Goal: Transaction & Acquisition: Purchase product/service

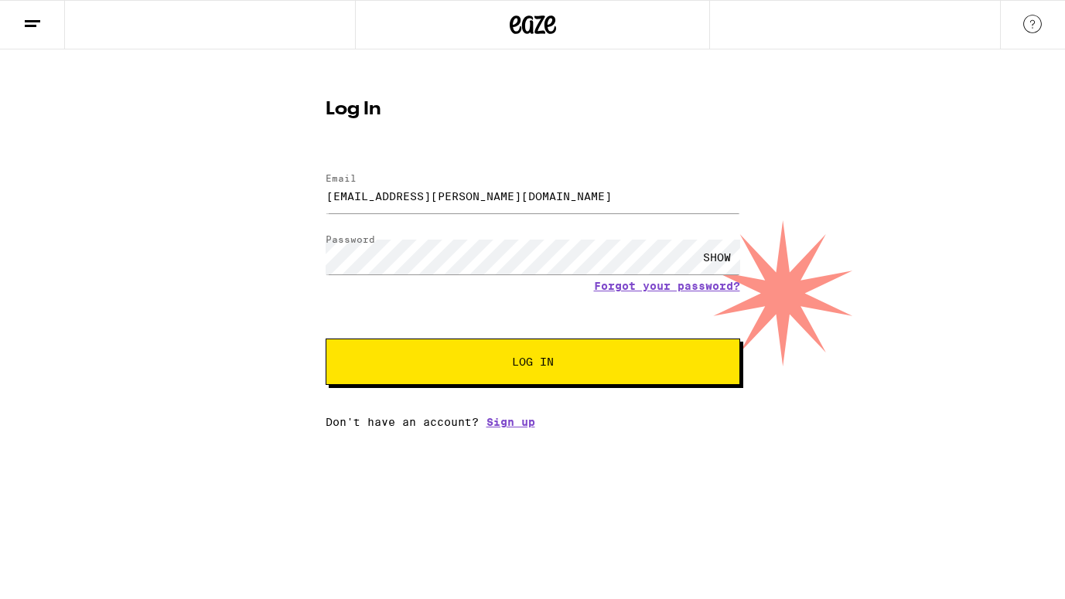
click at [418, 359] on span "Log In" at bounding box center [532, 362] width 289 height 11
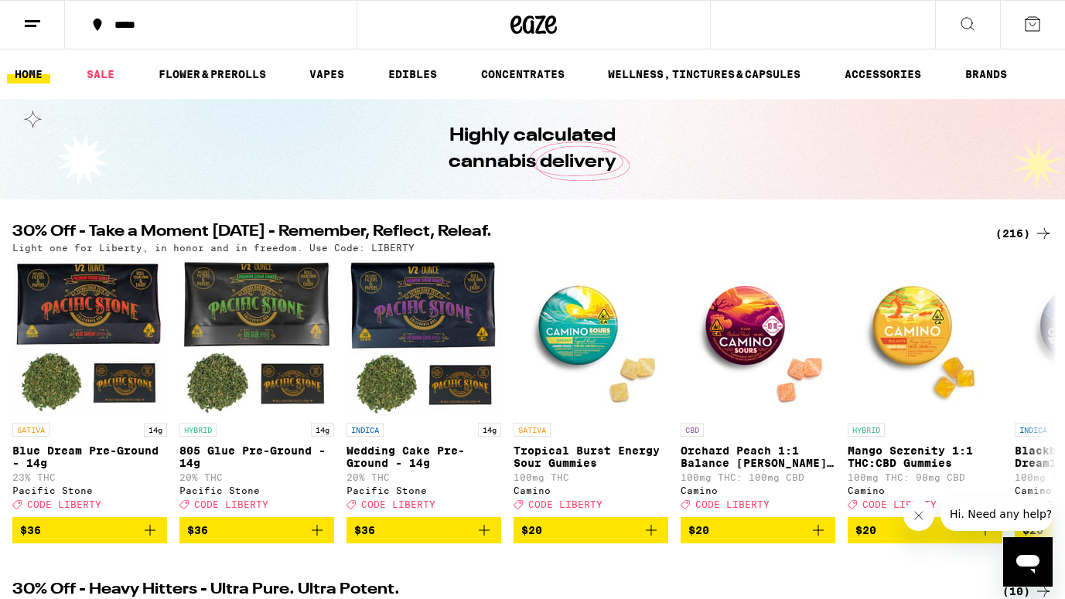
click at [15, 37] on button at bounding box center [32, 25] width 65 height 49
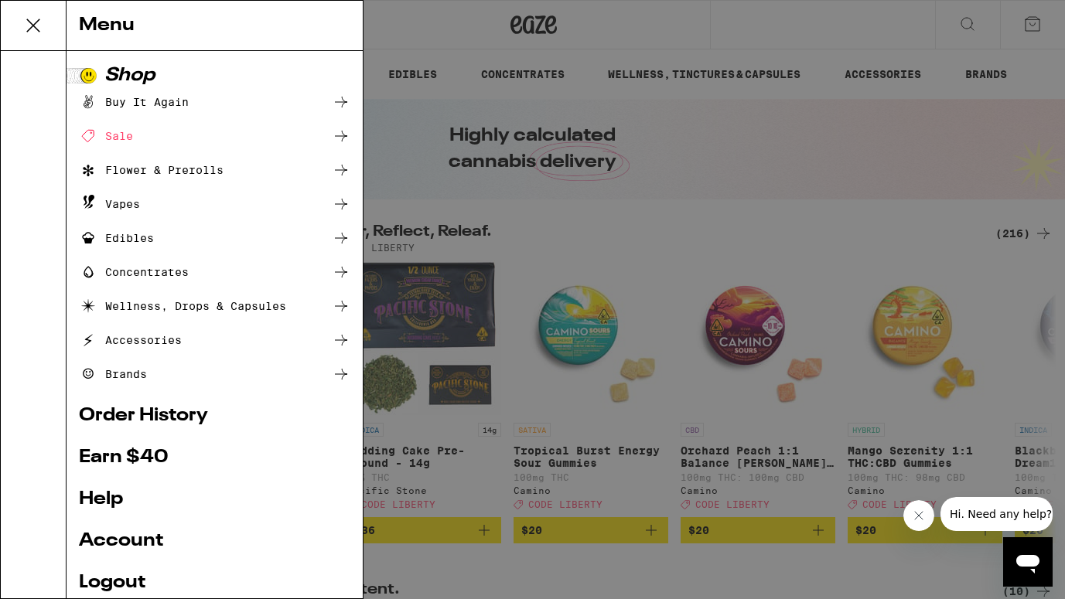
click at [121, 538] on link "Account" at bounding box center [214, 541] width 271 height 19
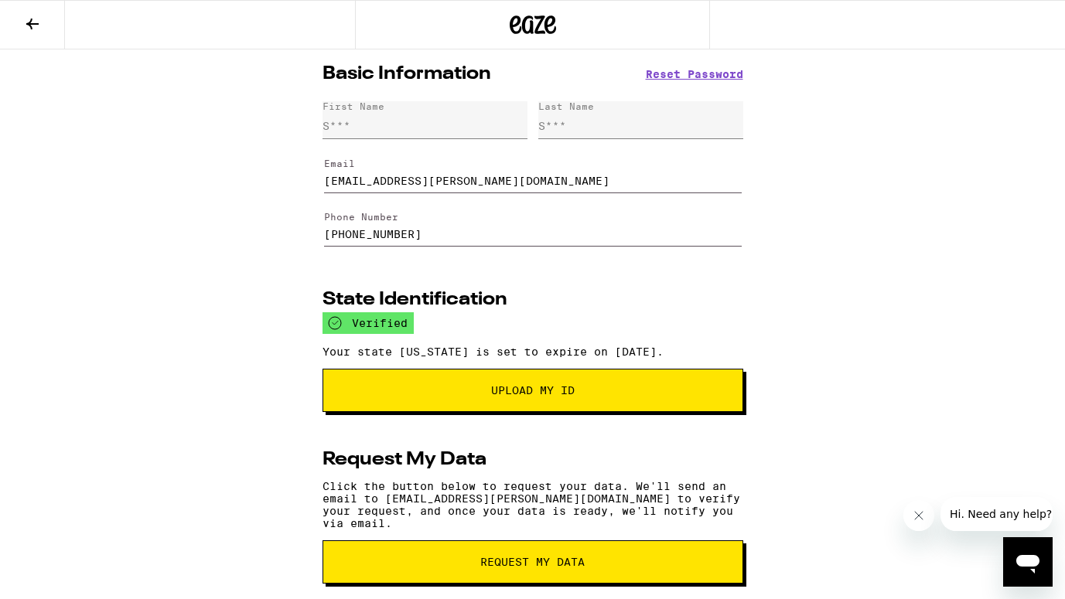
click at [30, 13] on button at bounding box center [32, 25] width 65 height 49
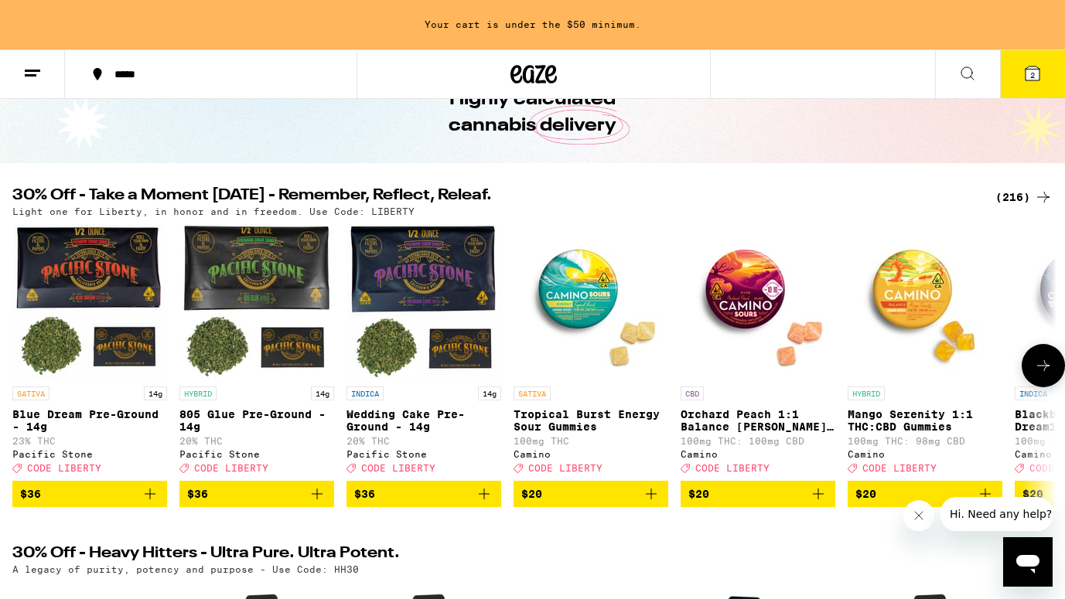
scroll to position [130, 0]
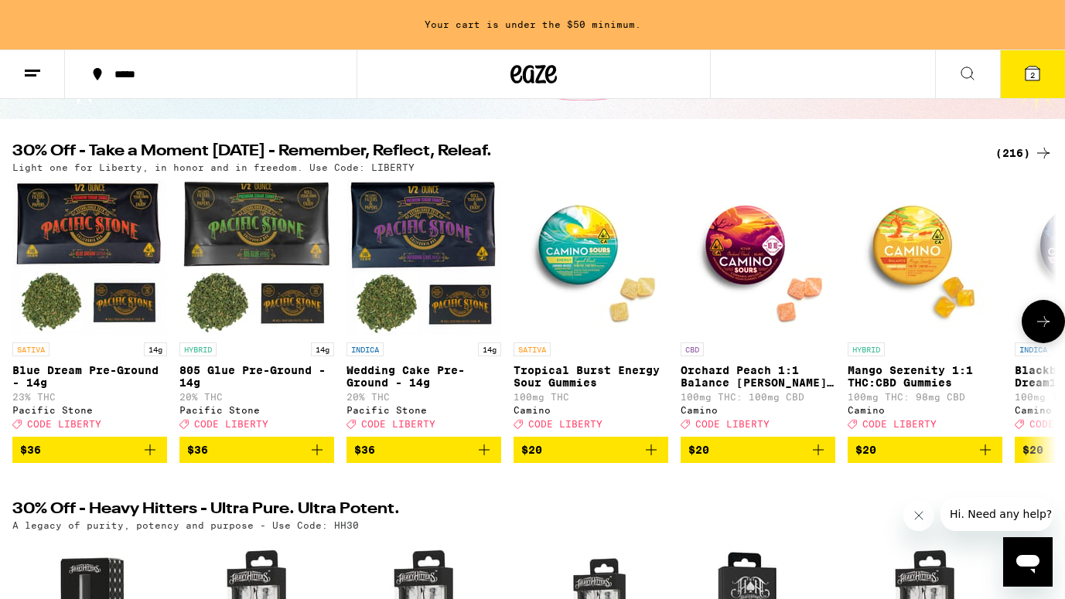
click at [1040, 343] on button at bounding box center [1043, 321] width 43 height 43
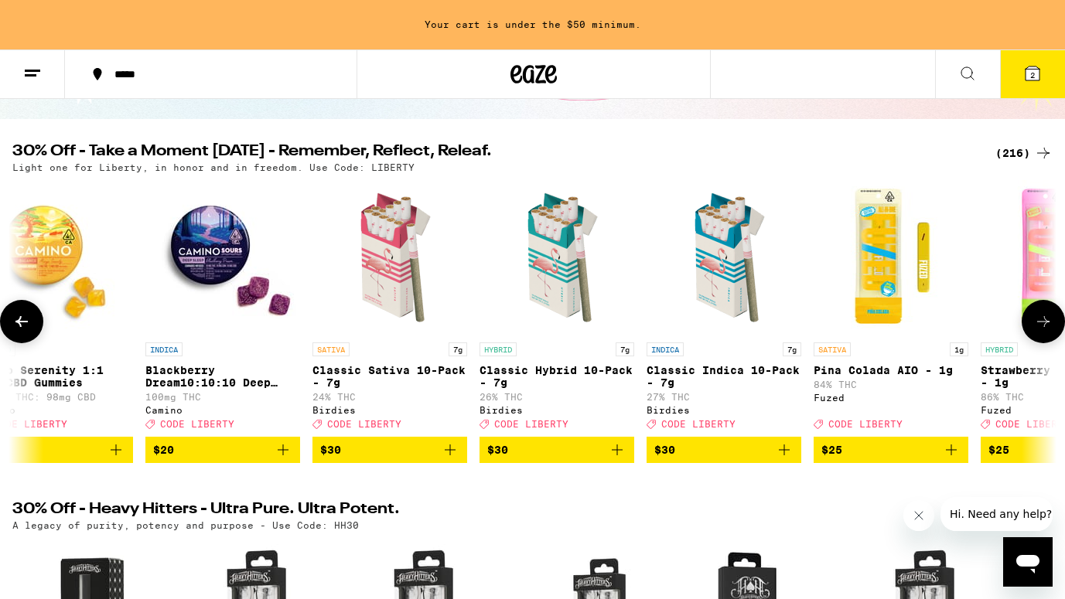
scroll to position [0, 872]
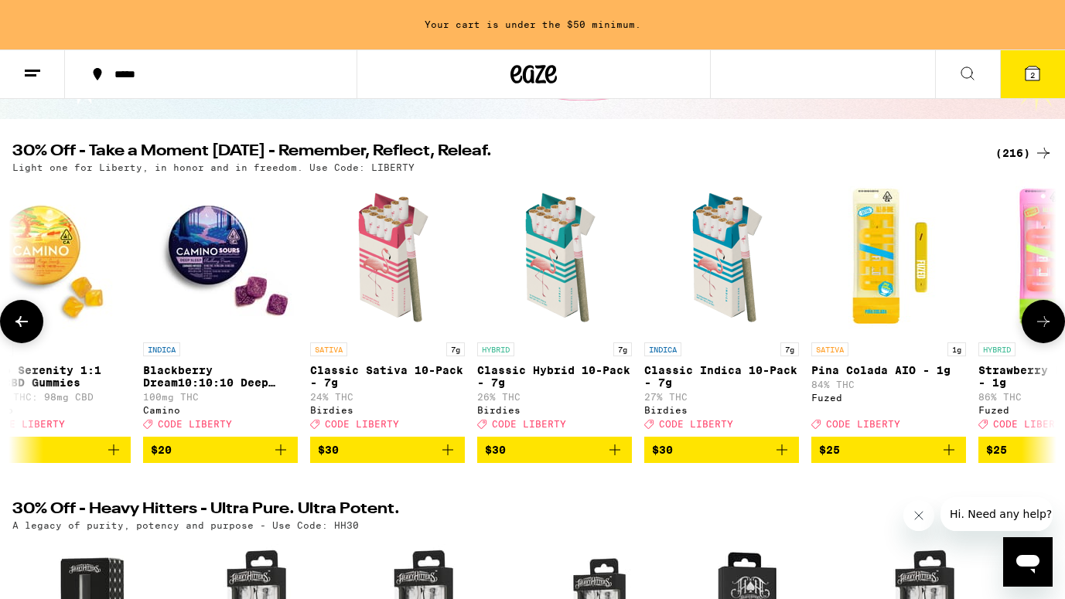
click at [24, 331] on icon at bounding box center [21, 321] width 19 height 19
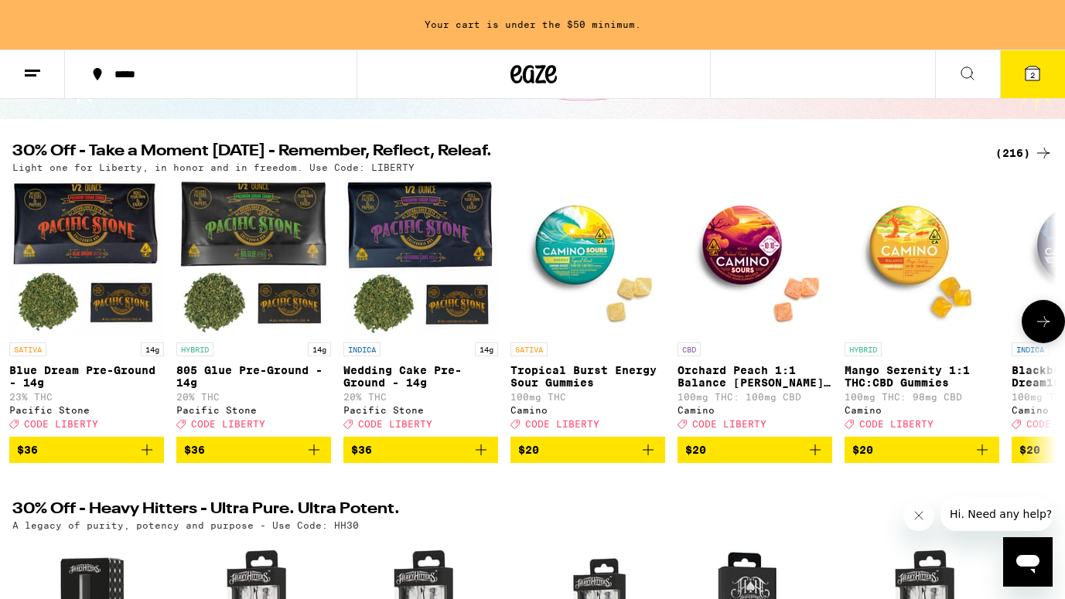
scroll to position [0, 0]
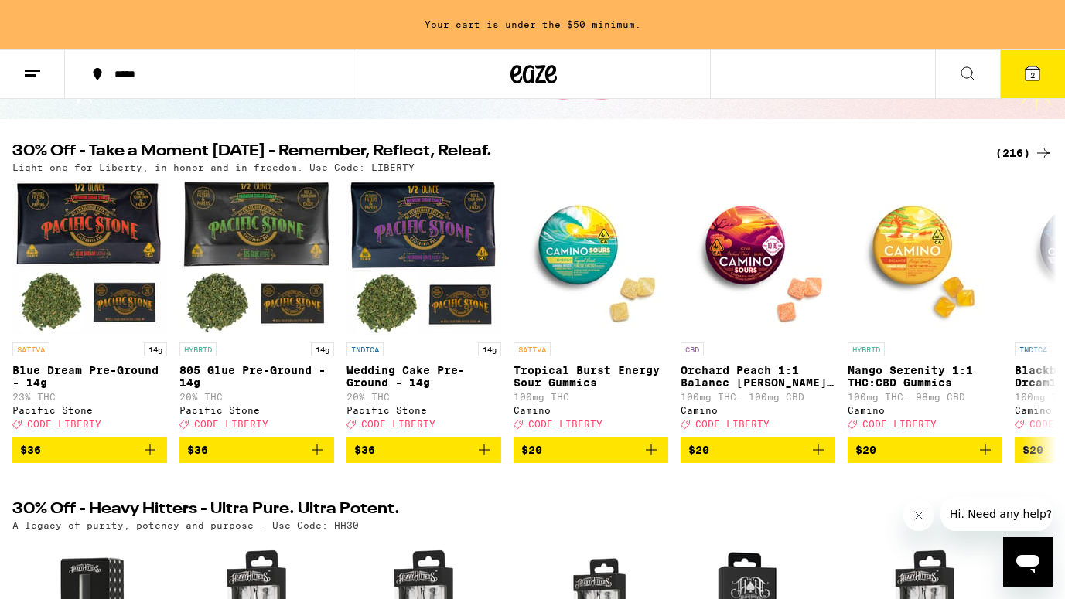
click at [31, 73] on icon at bounding box center [32, 73] width 19 height 19
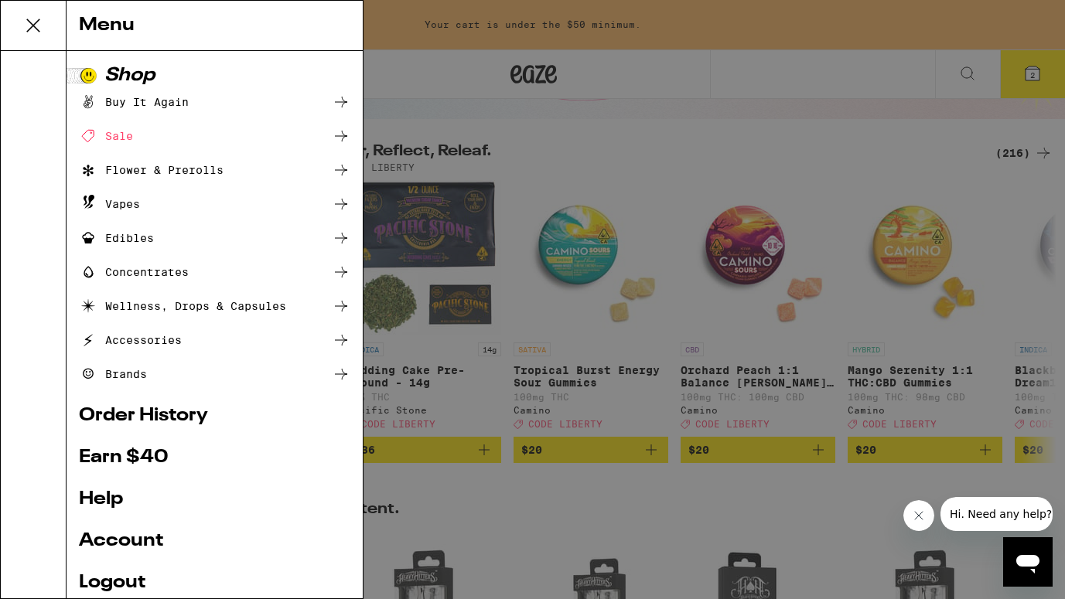
click at [110, 135] on div "Sale" at bounding box center [106, 136] width 54 height 19
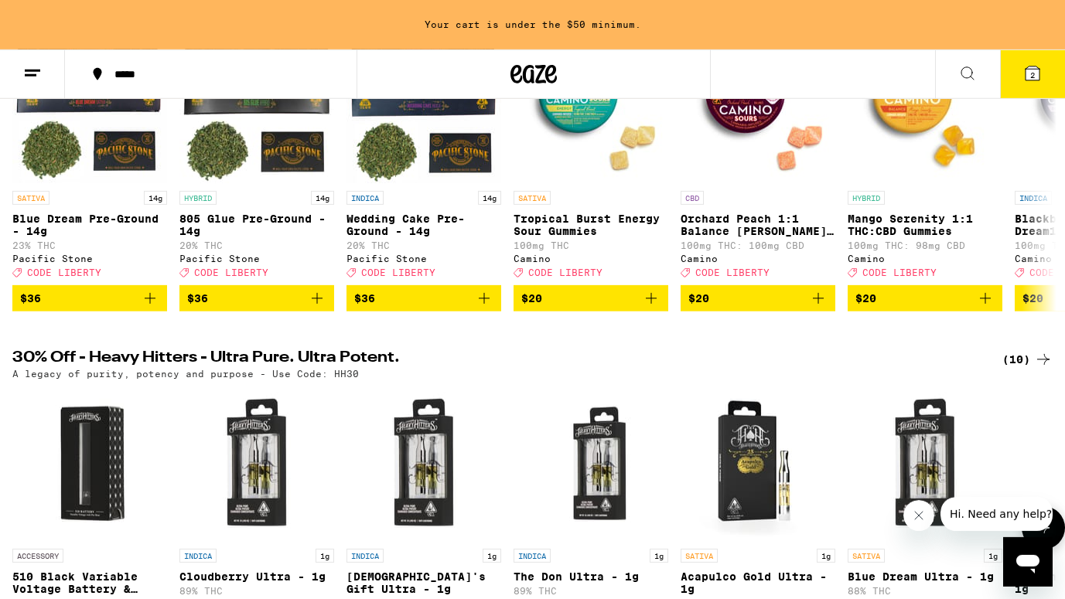
scroll to position [159, 0]
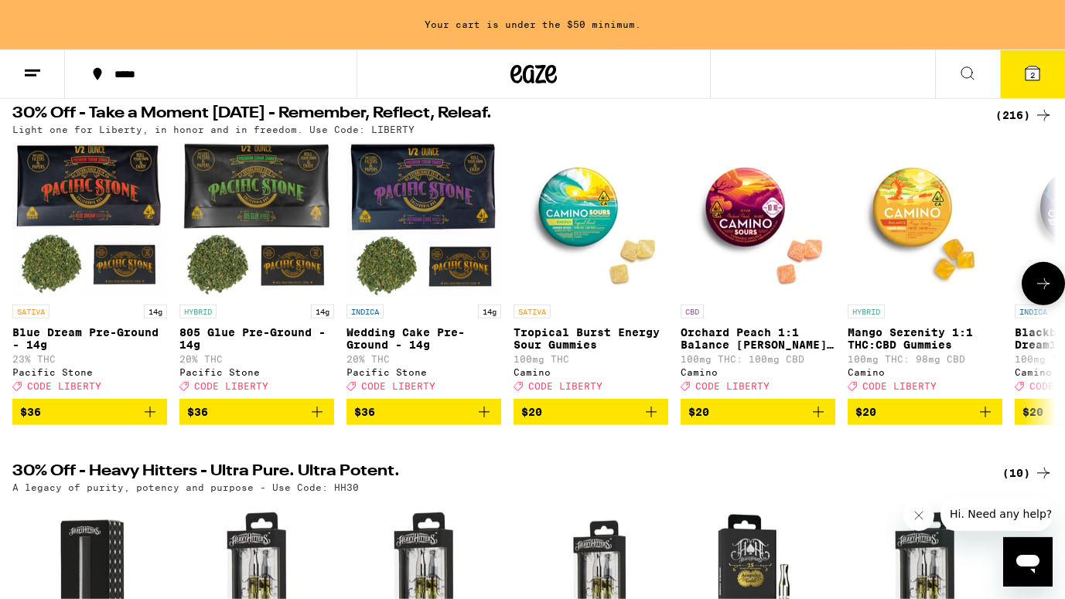
click at [1052, 293] on icon at bounding box center [1043, 284] width 19 height 19
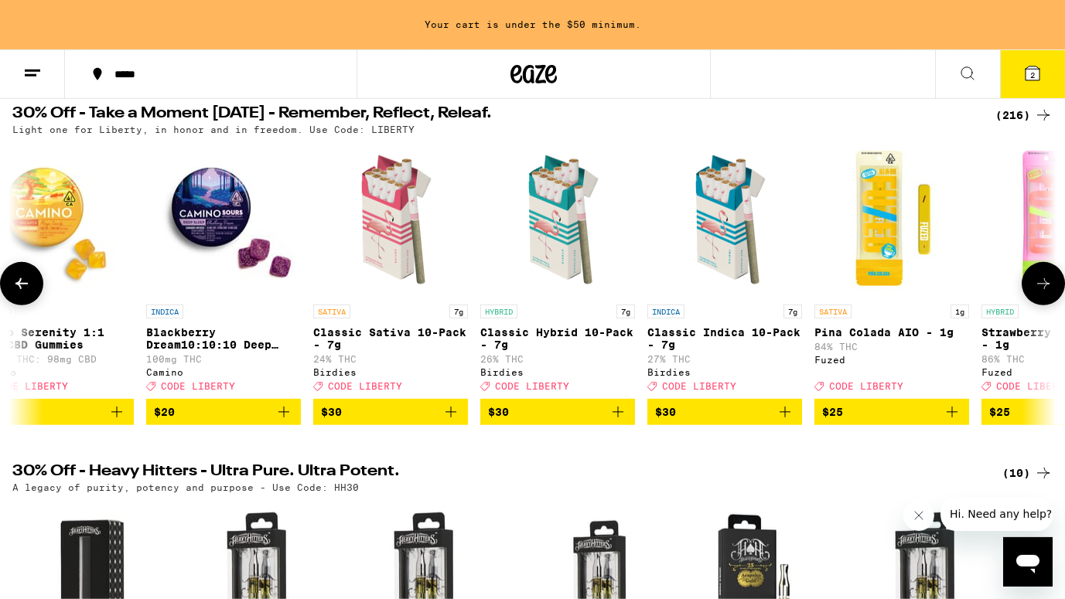
scroll to position [0, 872]
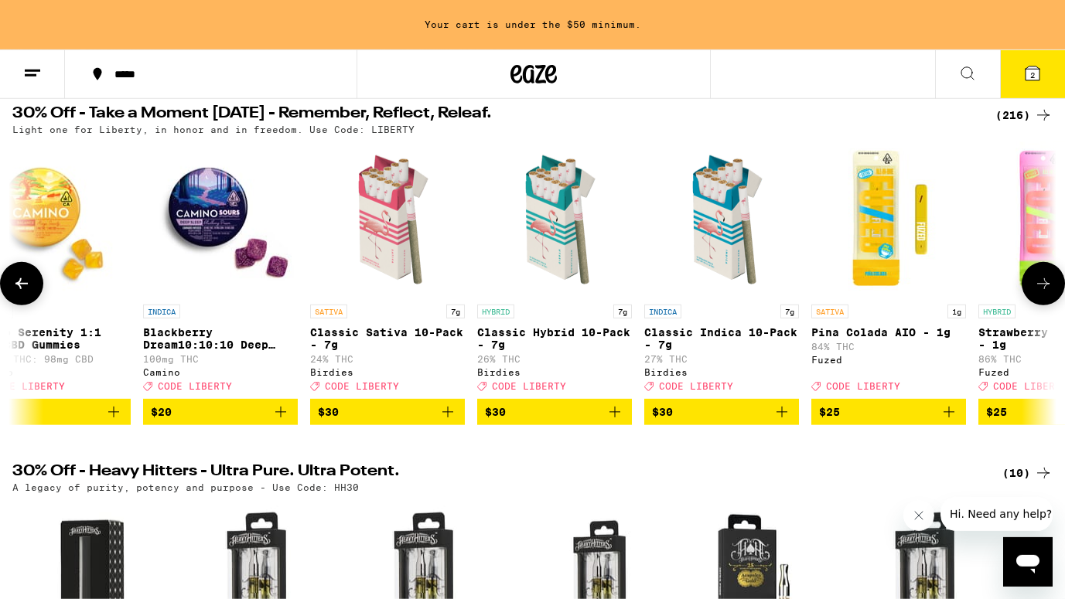
click at [1052, 293] on icon at bounding box center [1043, 284] width 19 height 19
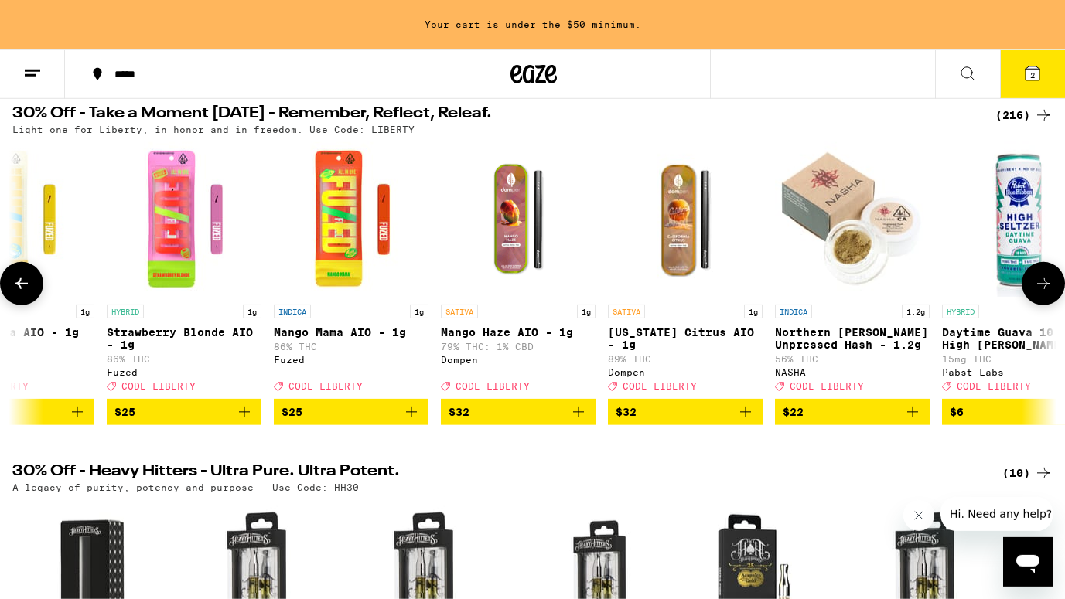
scroll to position [0, 1743]
click at [1052, 293] on icon at bounding box center [1043, 284] width 19 height 19
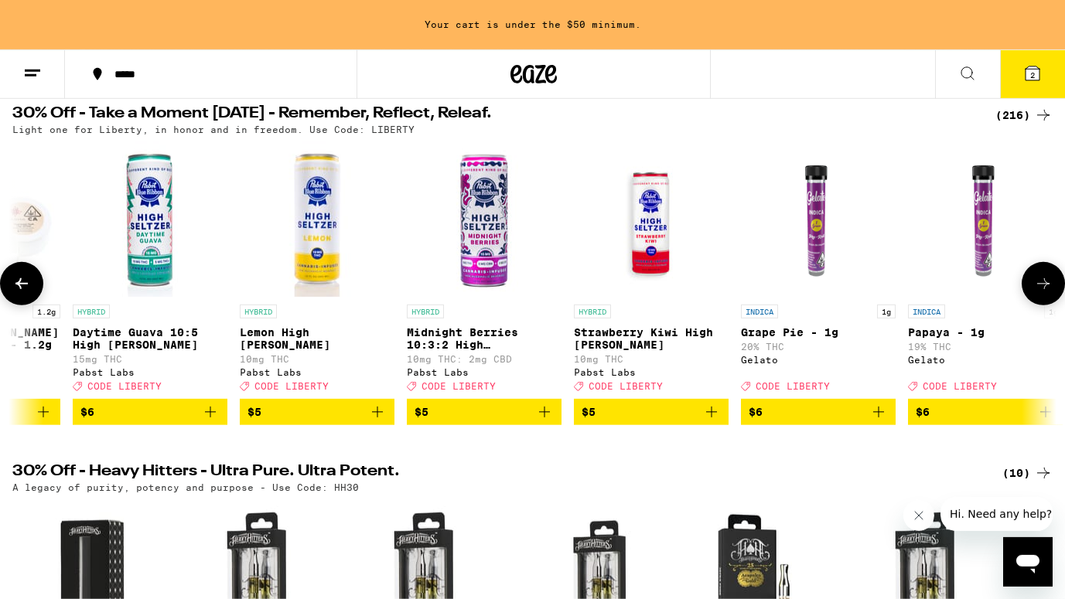
scroll to position [0, 2615]
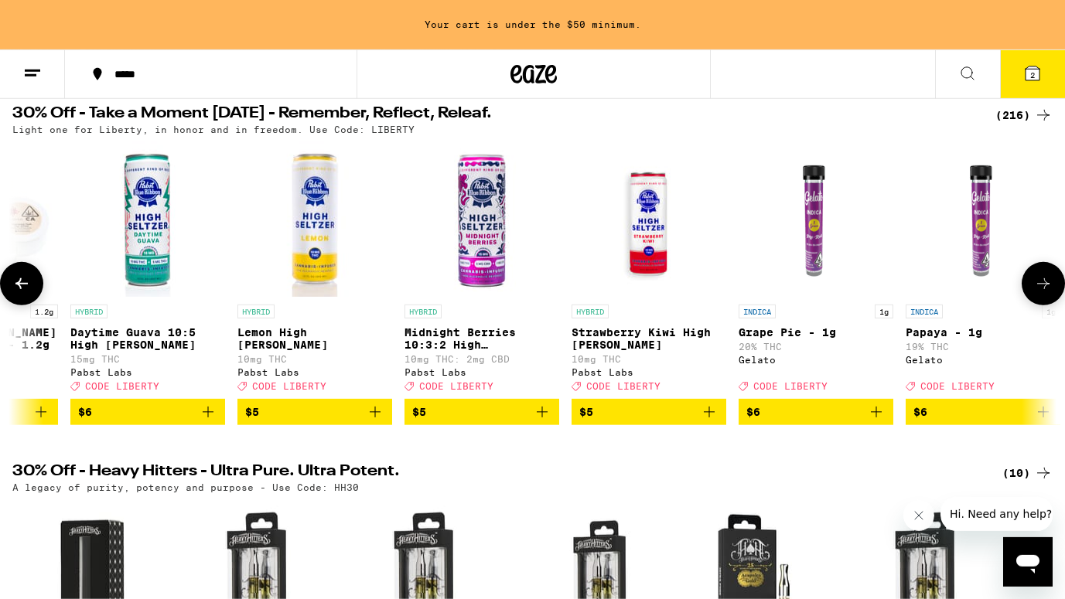
click at [1052, 293] on icon at bounding box center [1043, 284] width 19 height 19
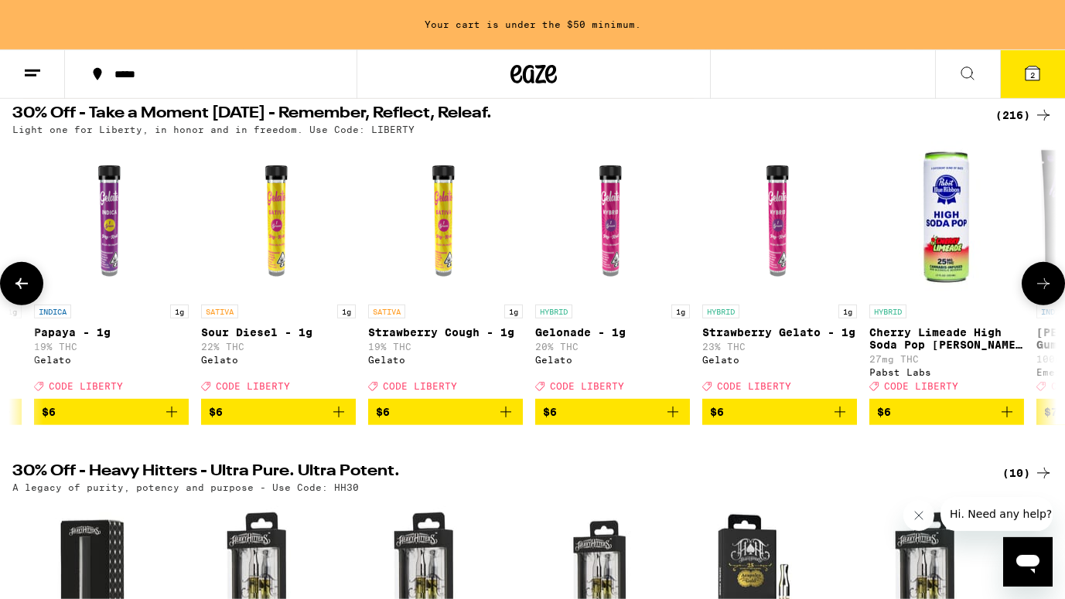
click at [1052, 293] on icon at bounding box center [1043, 284] width 19 height 19
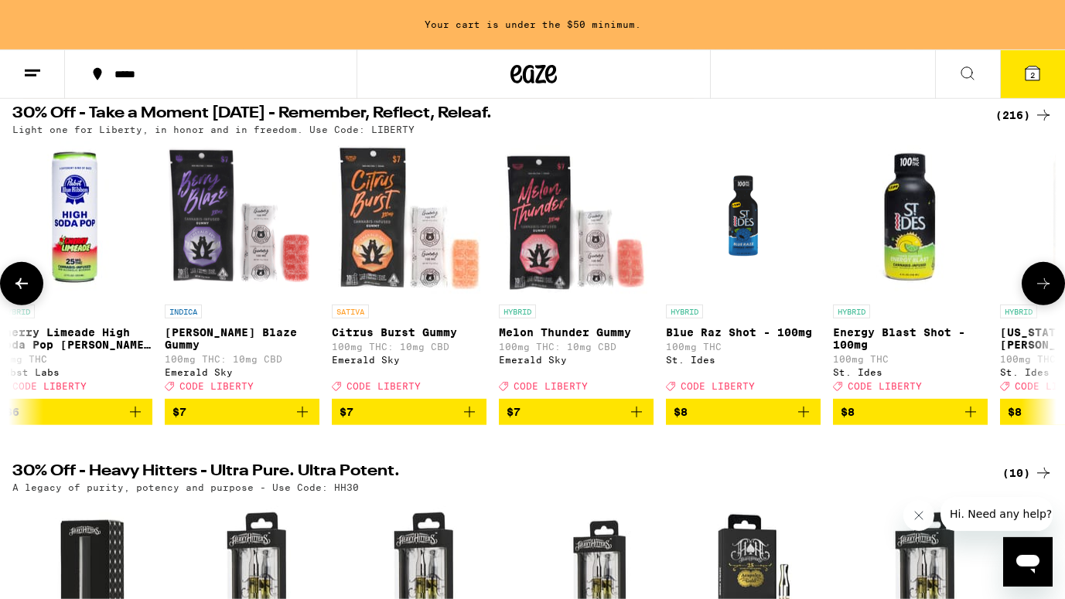
click at [1052, 293] on icon at bounding box center [1043, 284] width 19 height 19
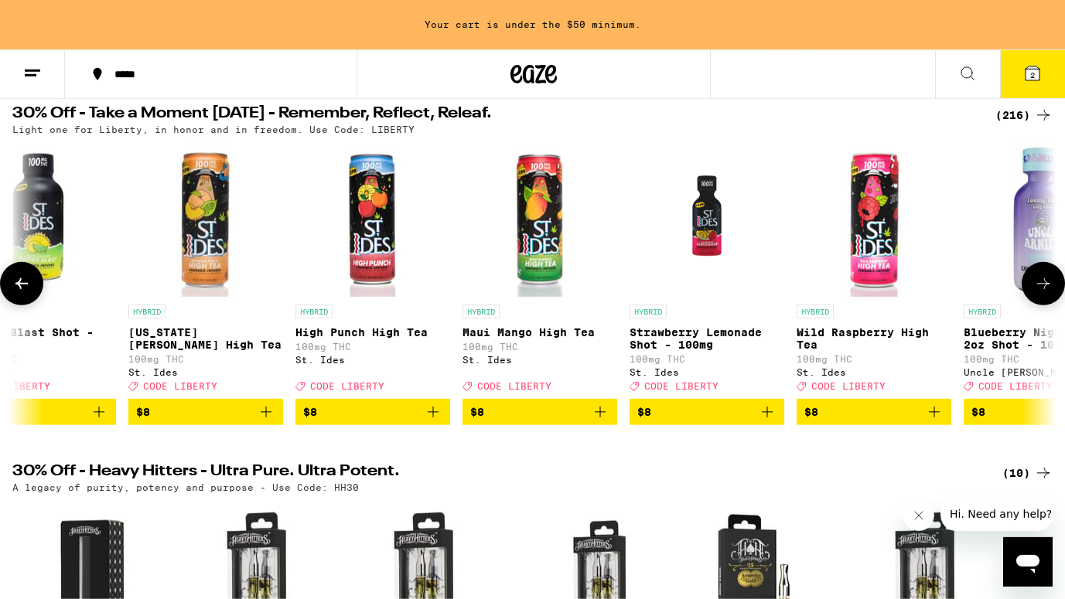
click at [1052, 293] on icon at bounding box center [1043, 284] width 19 height 19
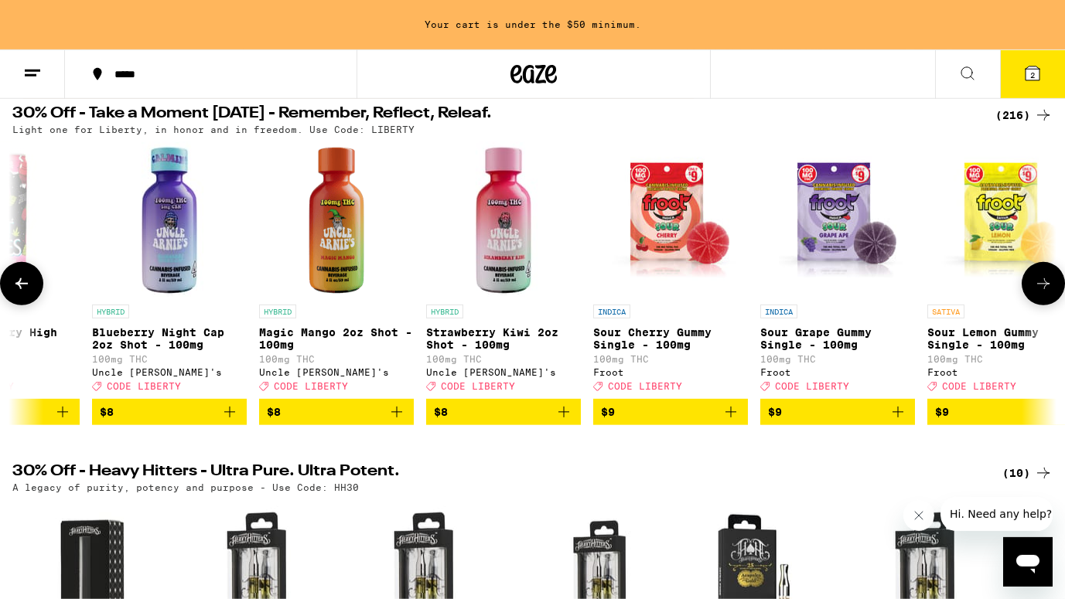
click at [1052, 293] on icon at bounding box center [1043, 284] width 19 height 19
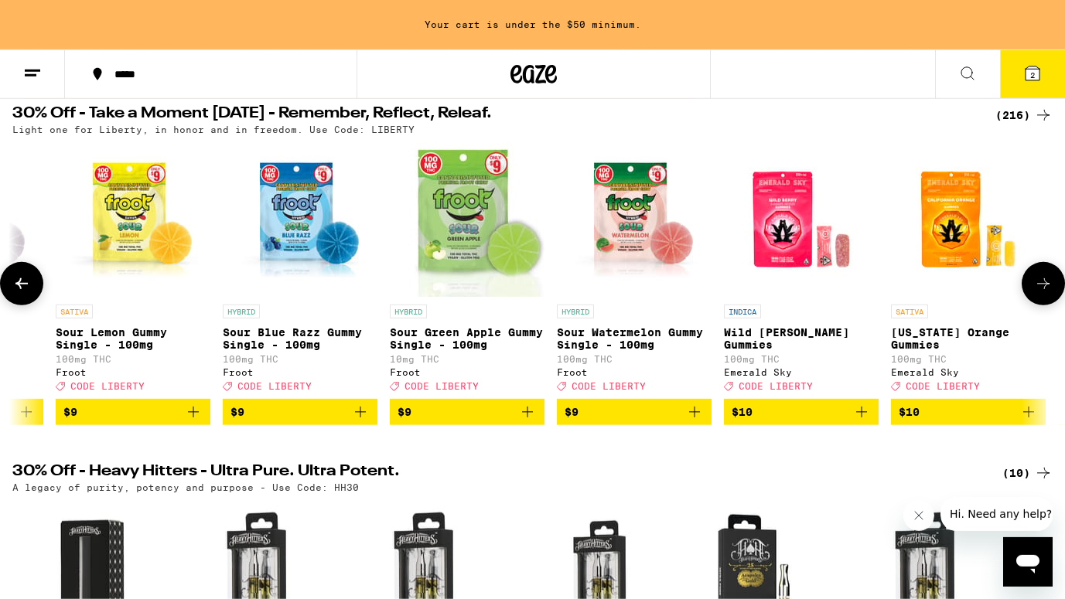
scroll to position [0, 6974]
click at [1052, 293] on icon at bounding box center [1043, 284] width 19 height 19
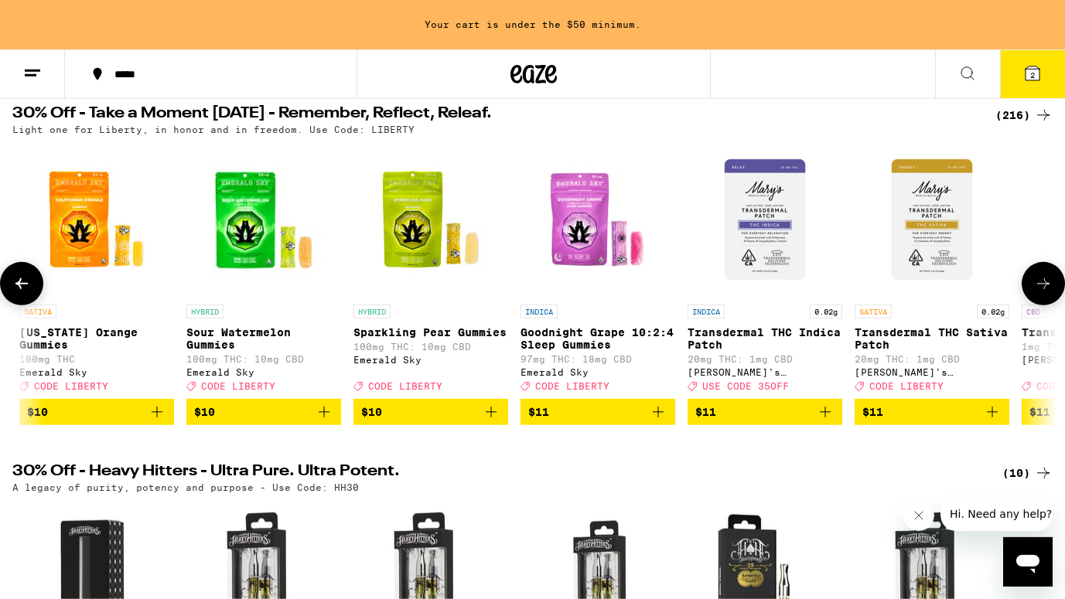
click at [1052, 293] on icon at bounding box center [1043, 284] width 19 height 19
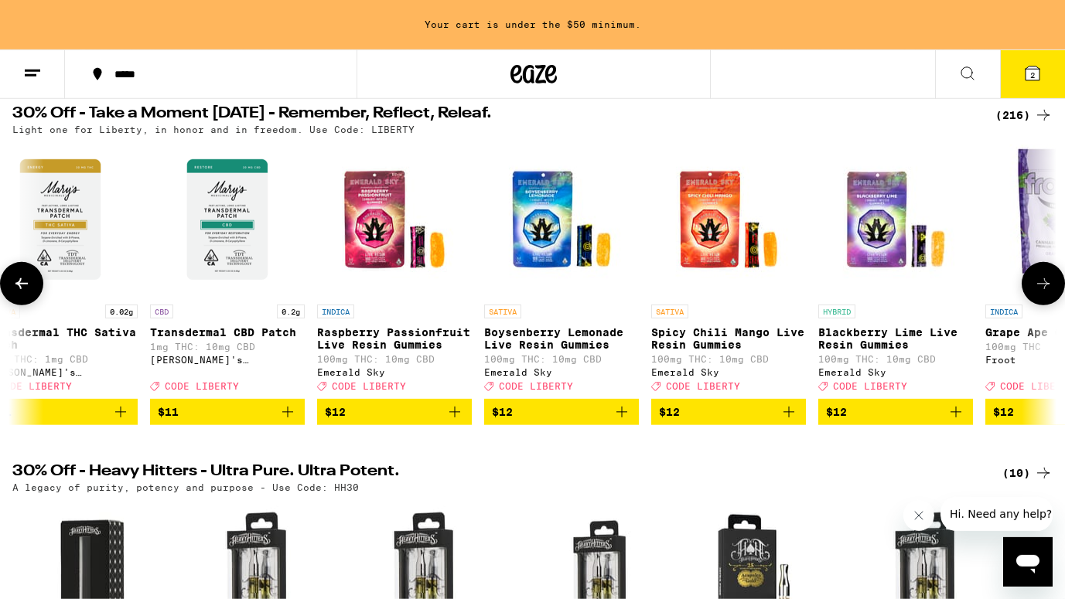
click at [1052, 293] on icon at bounding box center [1043, 284] width 19 height 19
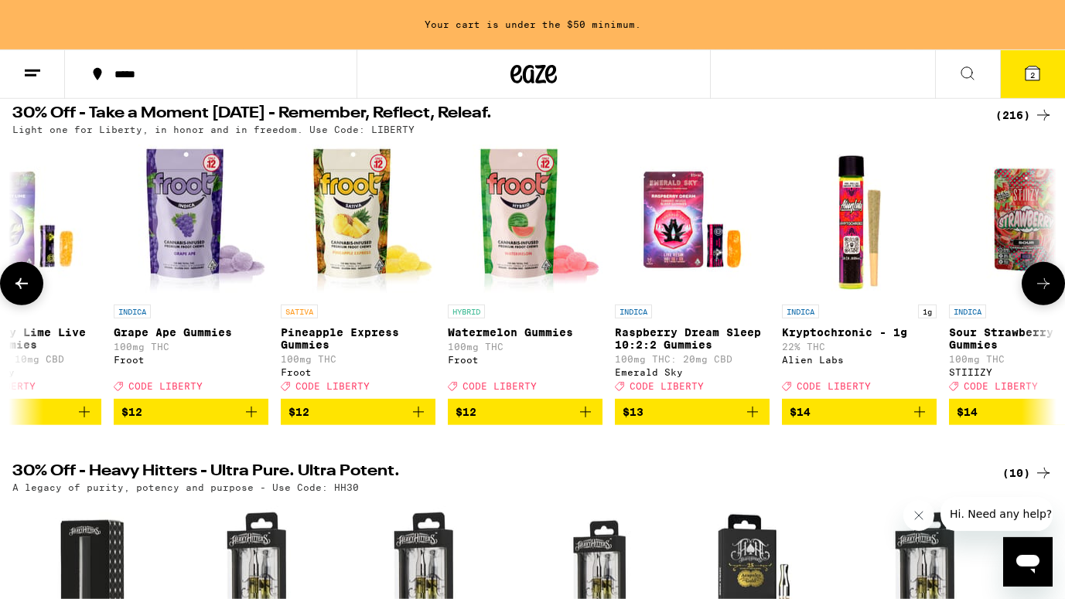
click at [1052, 293] on icon at bounding box center [1043, 284] width 19 height 19
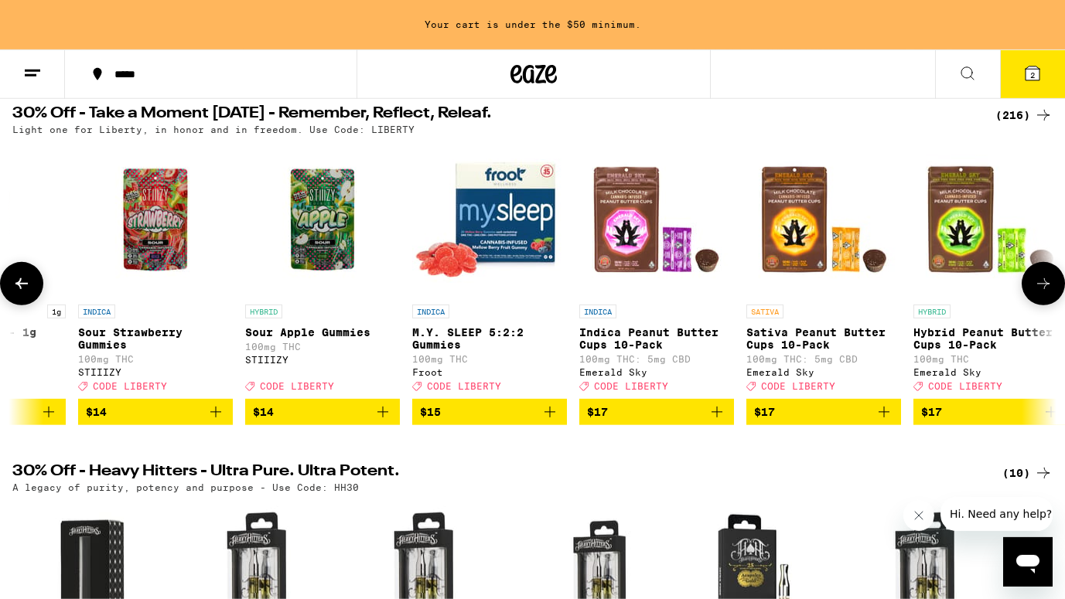
scroll to position [0, 10460]
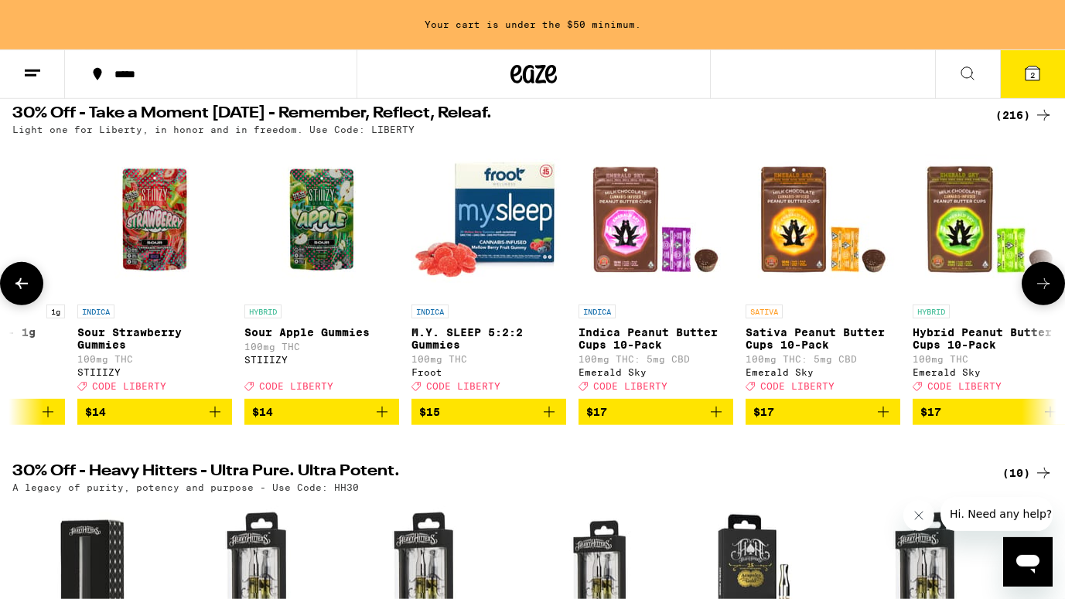
click at [35, 289] on button at bounding box center [21, 283] width 43 height 43
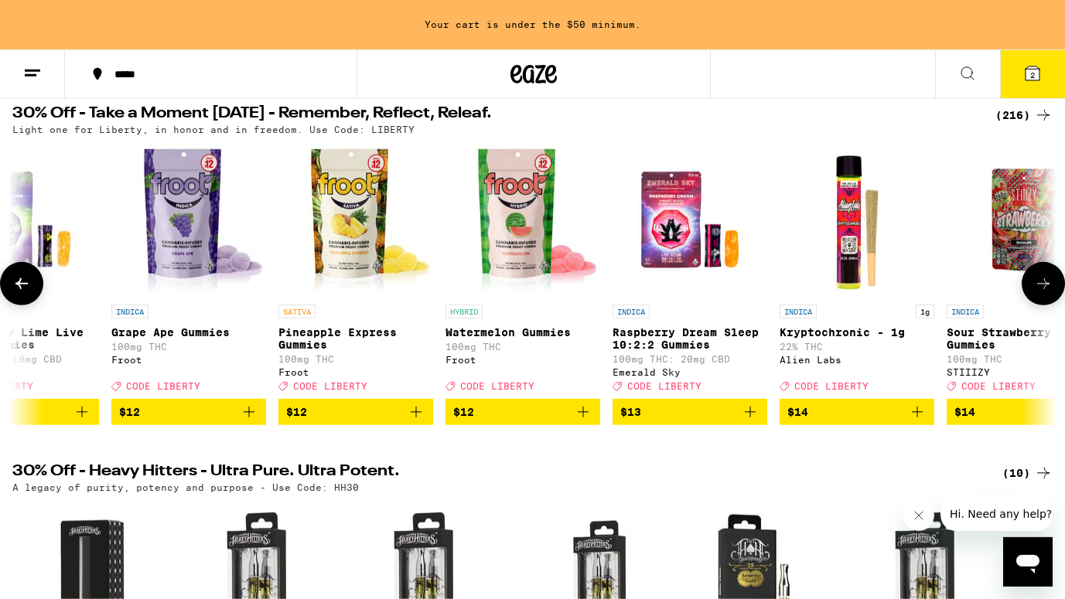
click at [35, 289] on button at bounding box center [21, 283] width 43 height 43
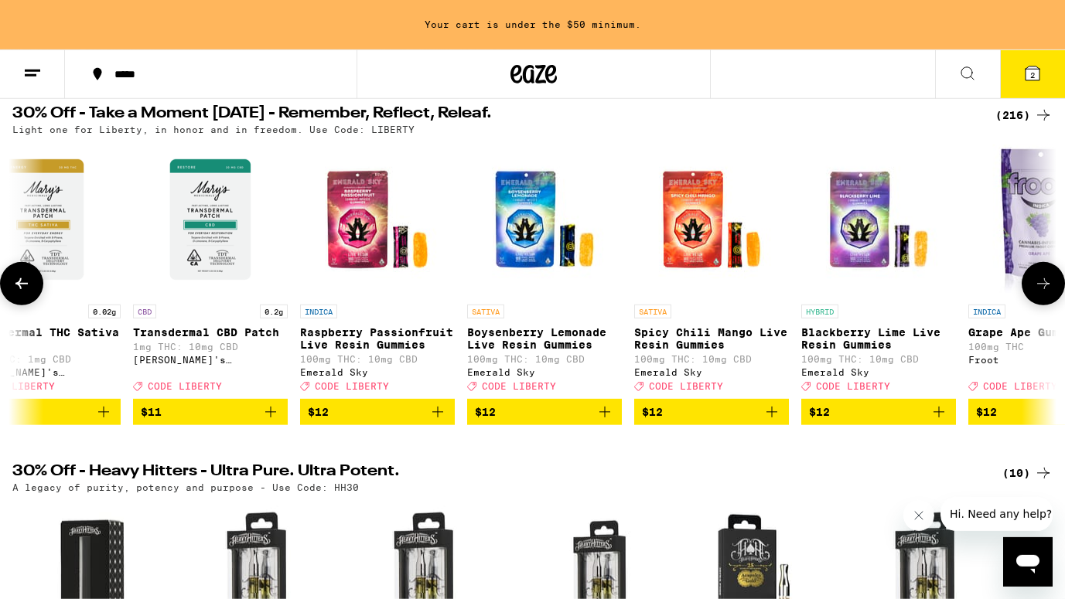
click at [35, 289] on button at bounding box center [21, 283] width 43 height 43
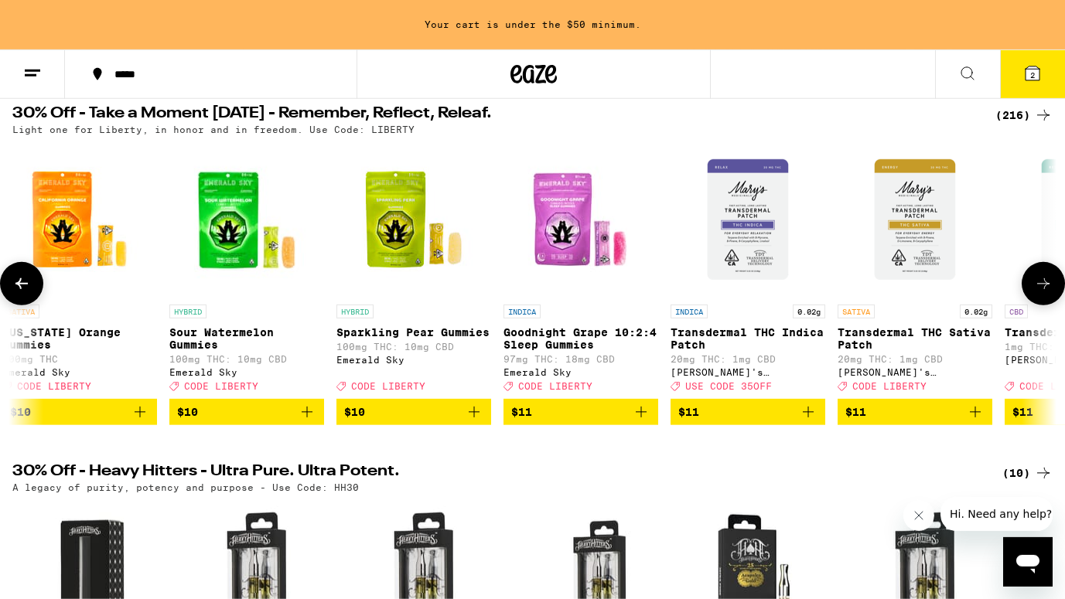
click at [35, 289] on button at bounding box center [21, 283] width 43 height 43
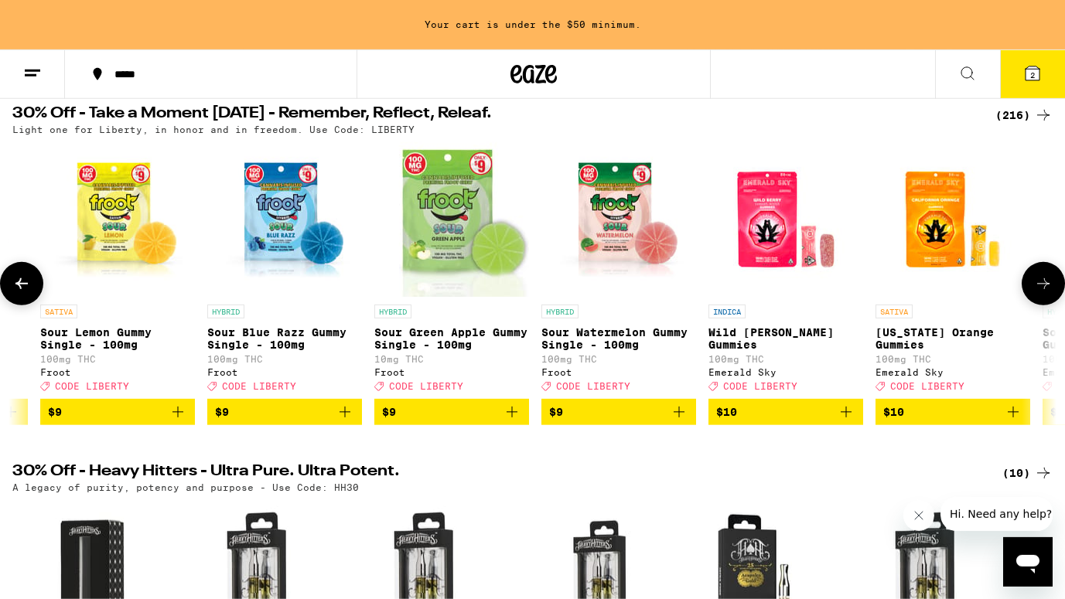
click at [35, 289] on button at bounding box center [21, 283] width 43 height 43
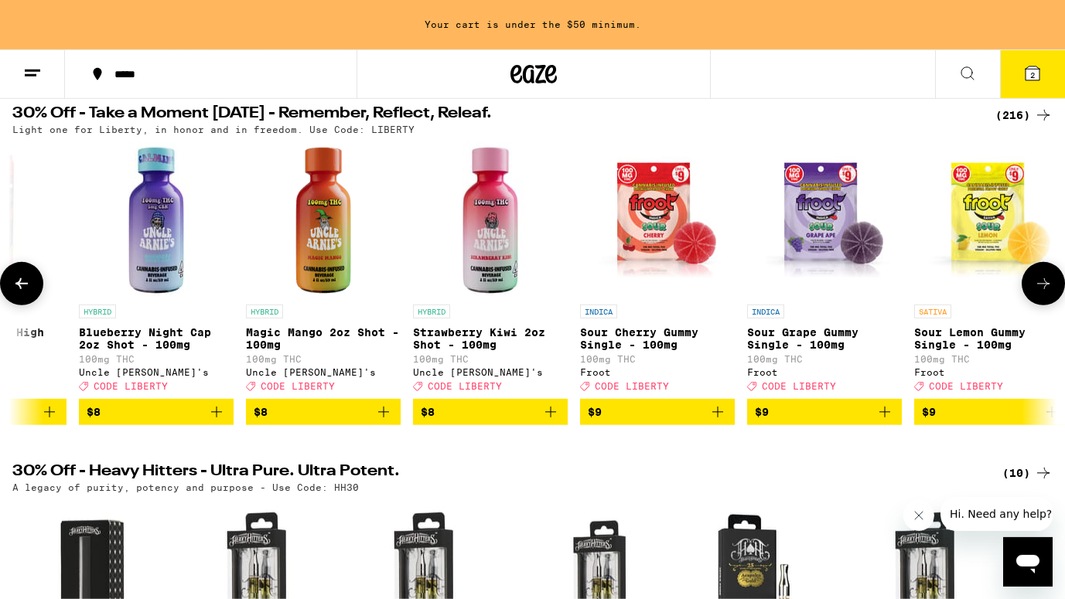
click at [35, 289] on button at bounding box center [21, 283] width 43 height 43
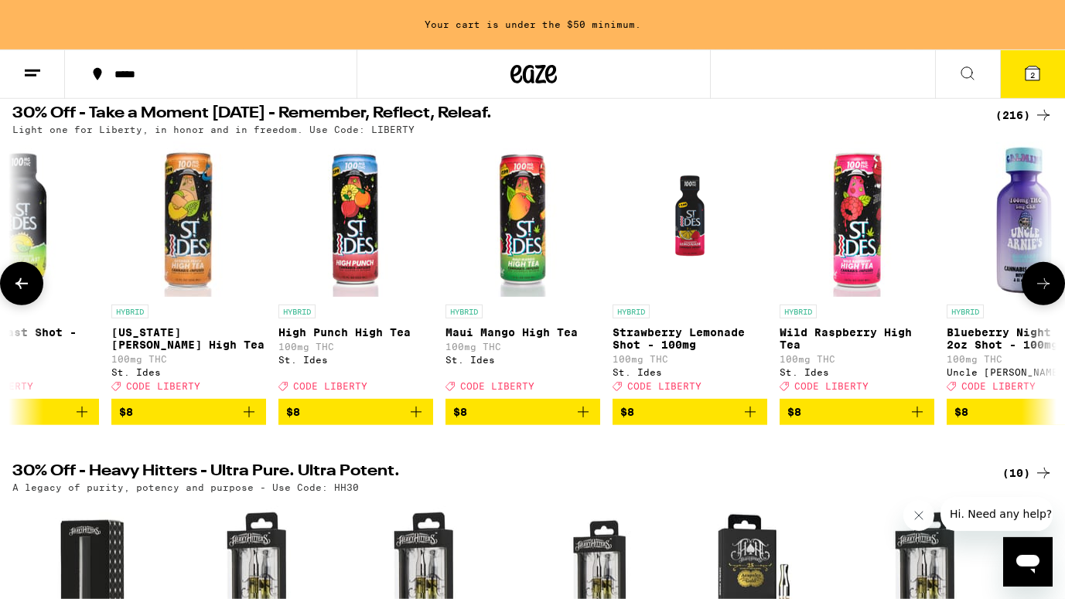
click at [35, 289] on button at bounding box center [21, 283] width 43 height 43
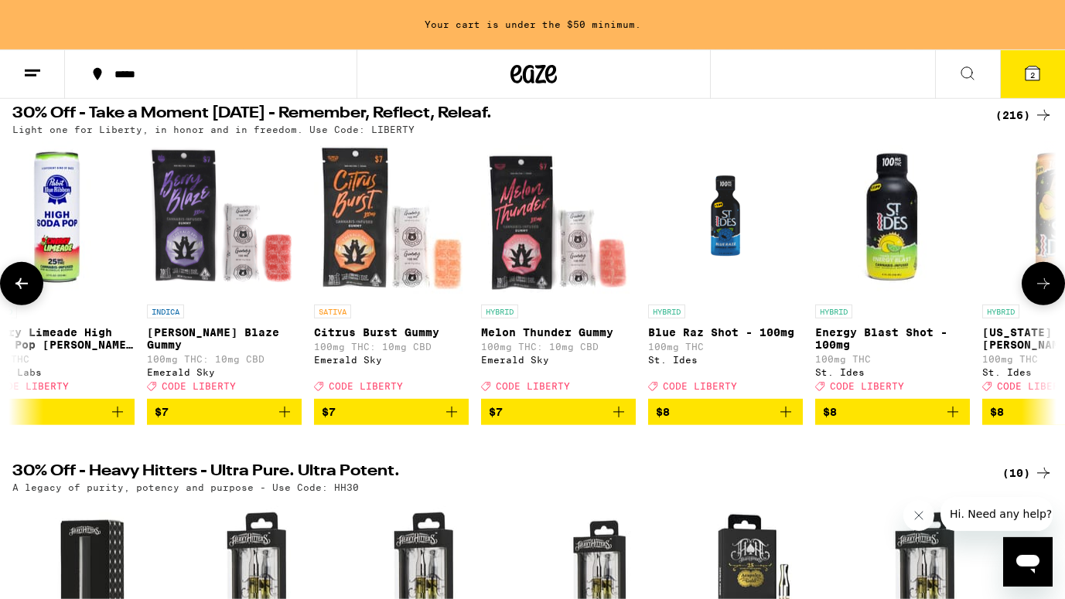
click at [35, 289] on button at bounding box center [21, 283] width 43 height 43
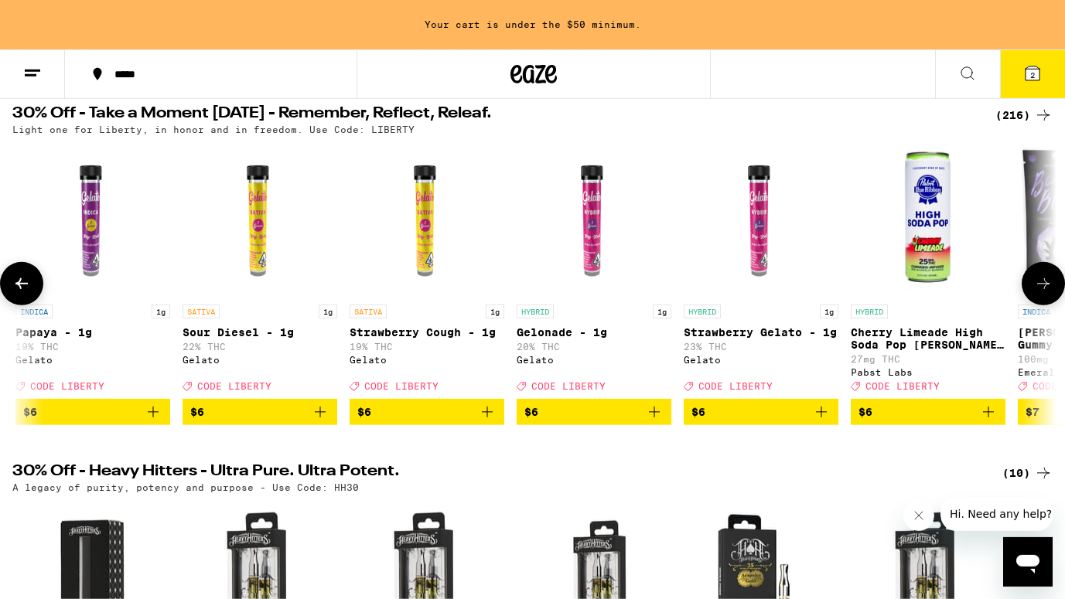
click at [35, 289] on button at bounding box center [21, 283] width 43 height 43
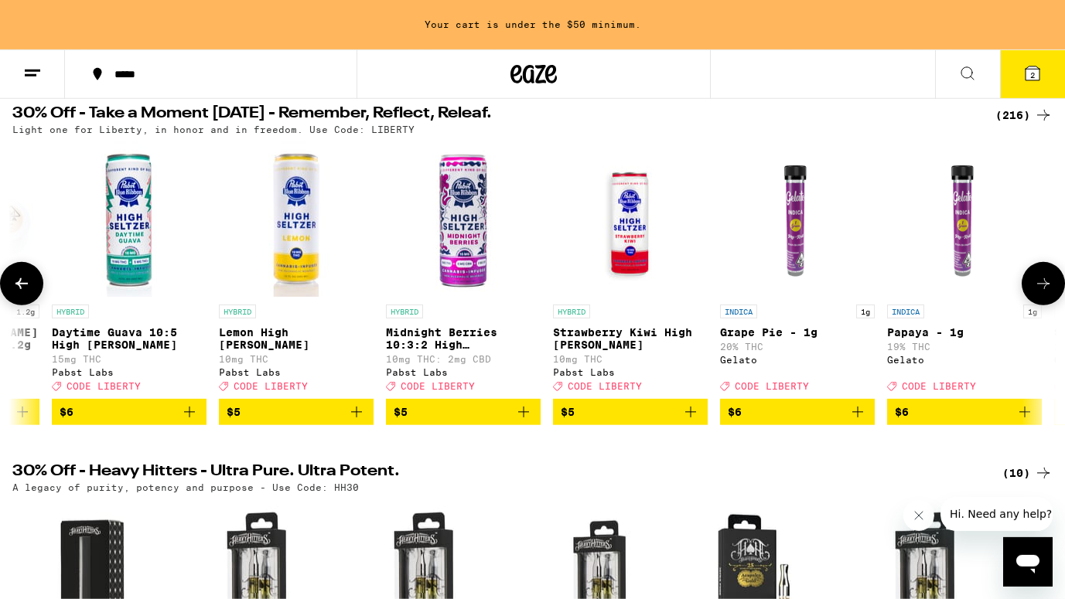
click at [35, 289] on button at bounding box center [21, 283] width 43 height 43
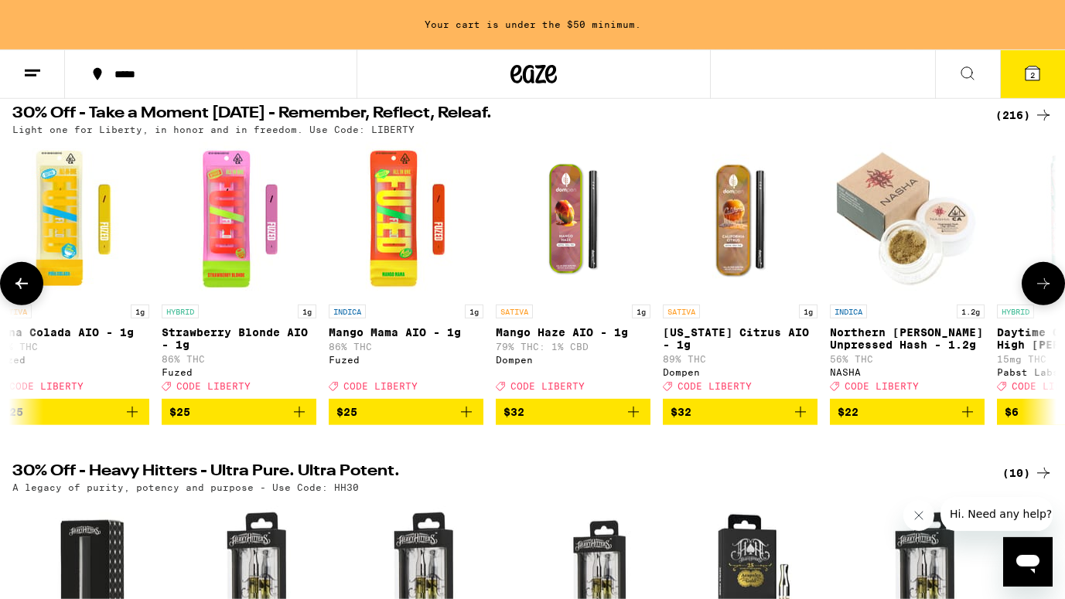
click at [35, 289] on button at bounding box center [21, 283] width 43 height 43
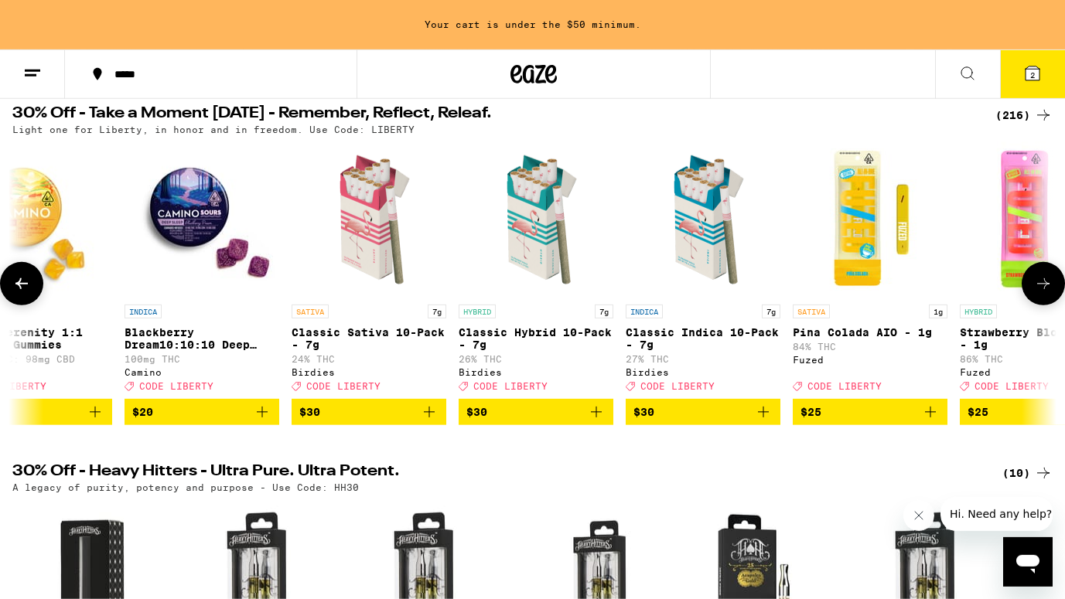
click at [35, 289] on button at bounding box center [21, 283] width 43 height 43
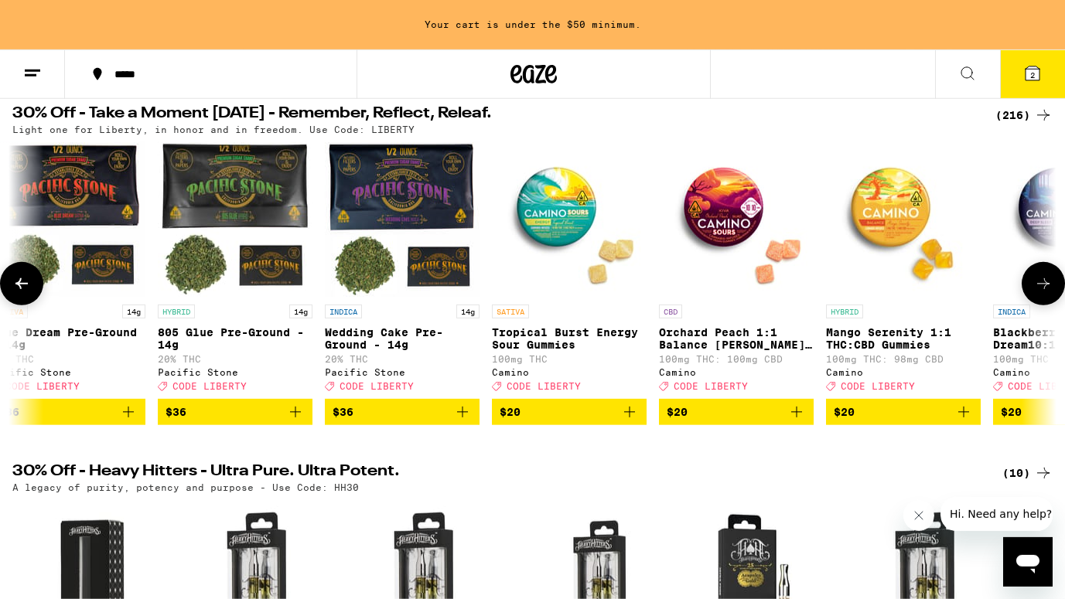
scroll to position [0, 19]
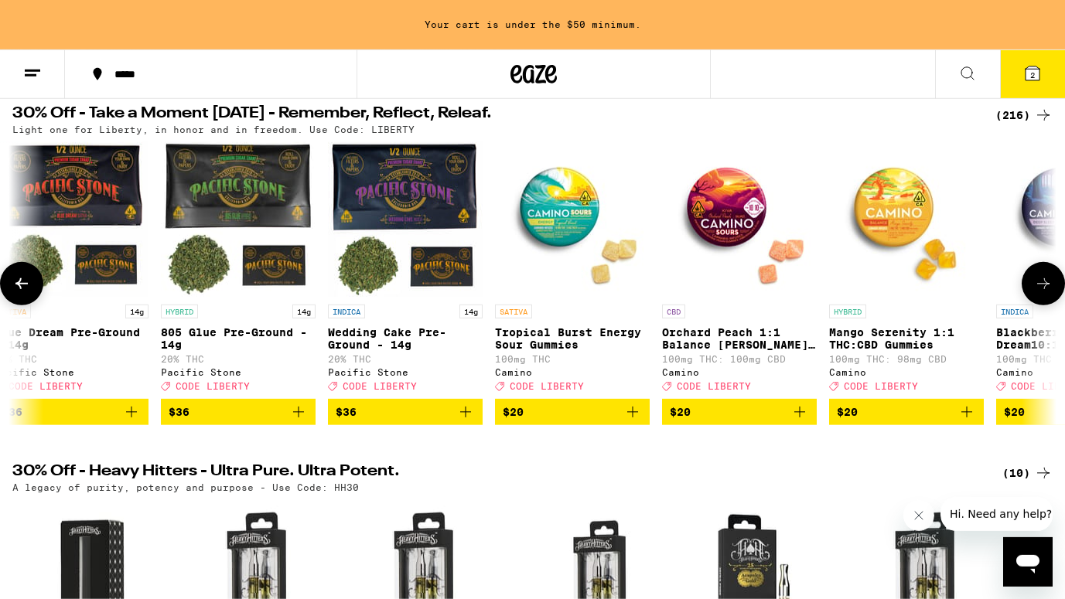
click at [540, 234] on img "Open page for Tropical Burst Energy Sour Gummies from Camino" at bounding box center [572, 219] width 155 height 155
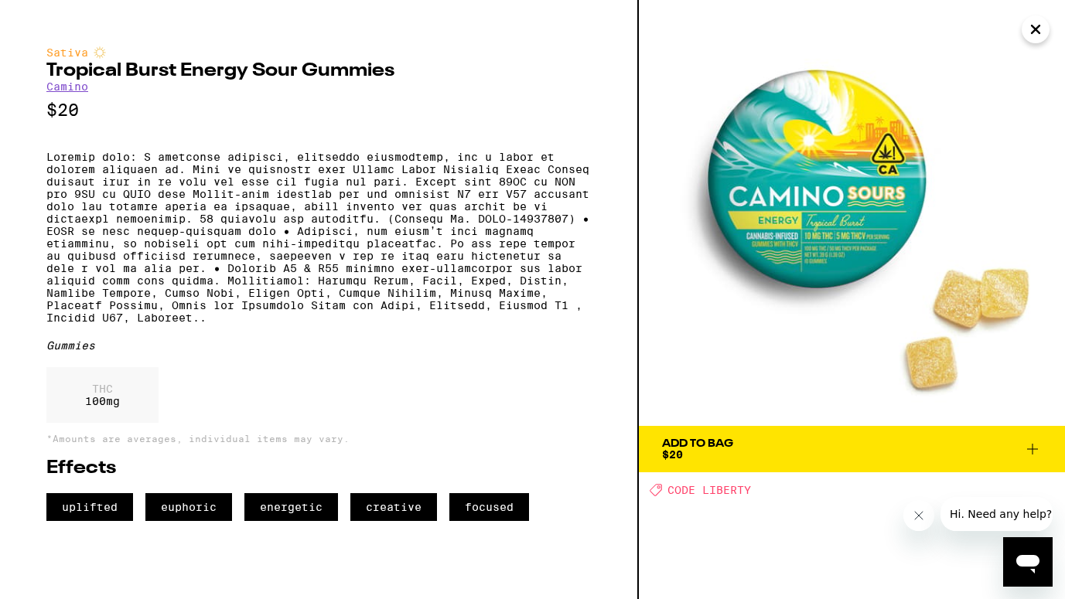
click at [723, 448] on div "Add To Bag" at bounding box center [697, 444] width 71 height 11
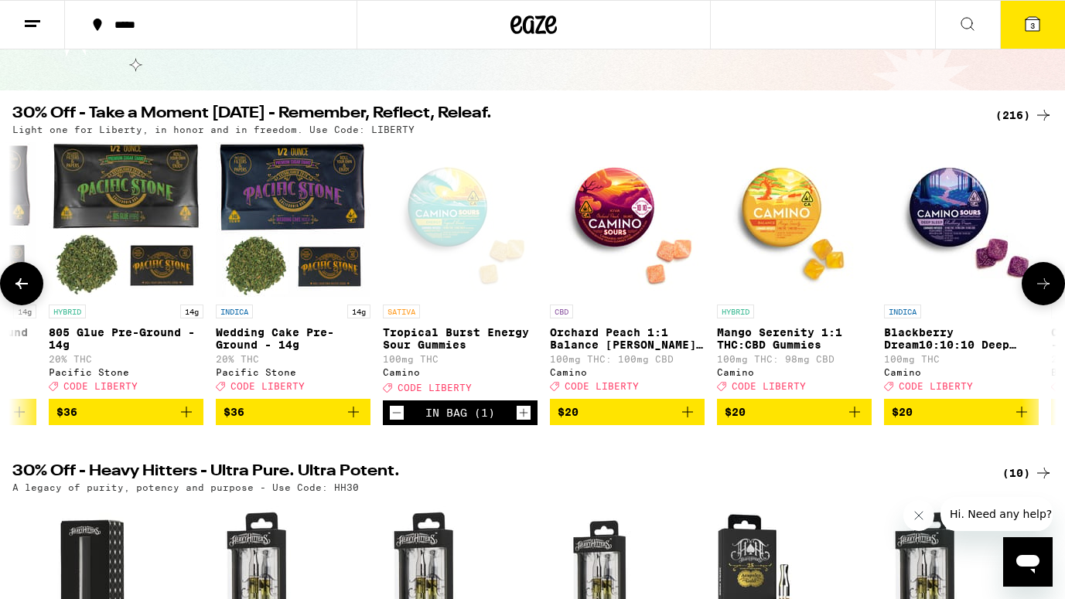
scroll to position [0, 135]
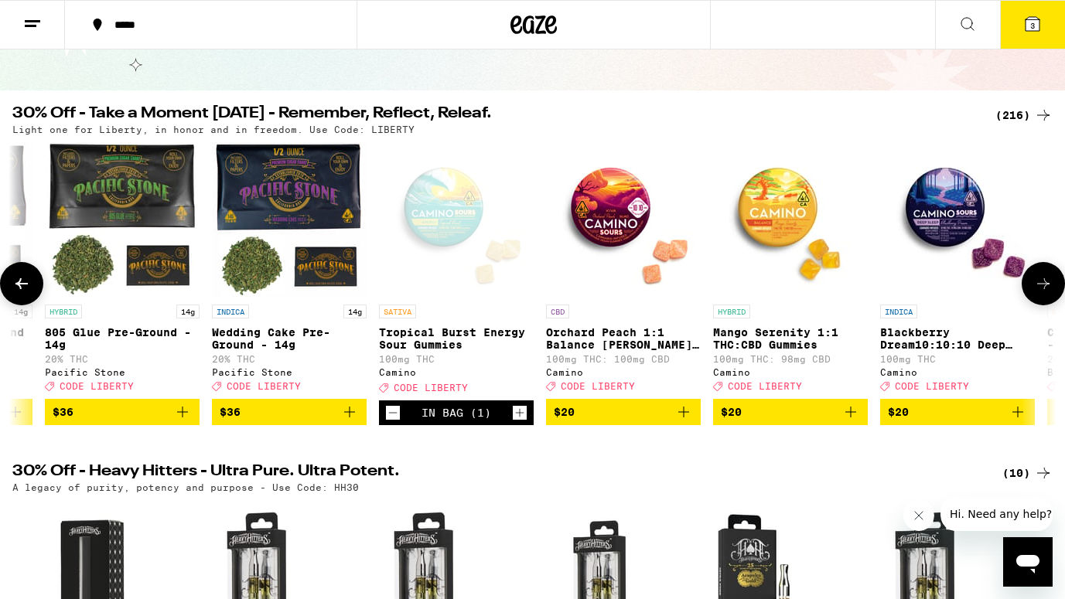
click at [775, 210] on img "Open page for Mango Serenity 1:1 THC:CBD Gummies from Camino" at bounding box center [790, 219] width 155 height 155
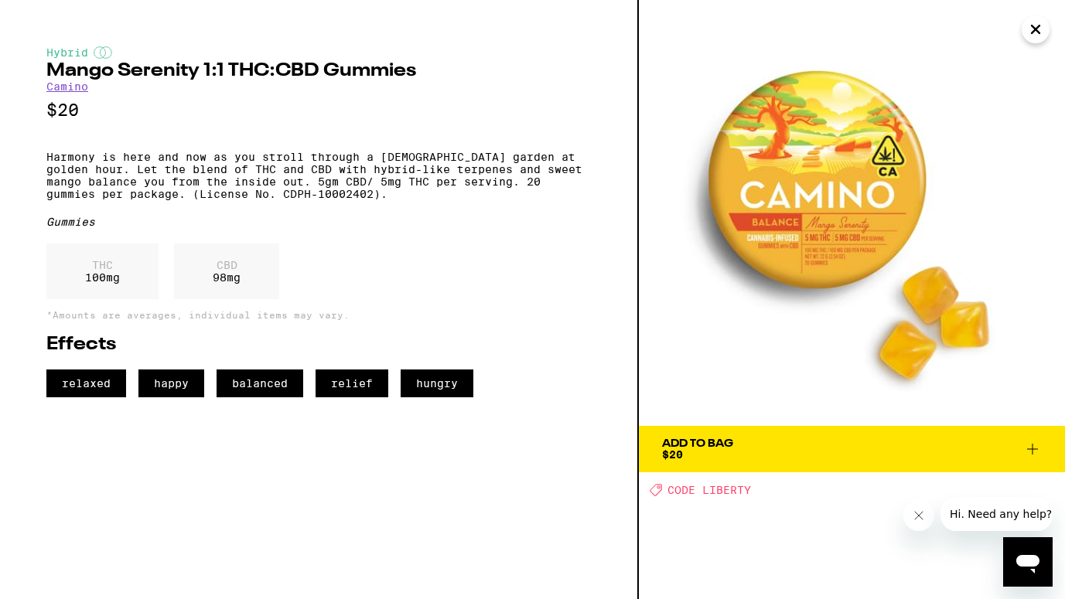
click at [687, 445] on div "Add To Bag" at bounding box center [697, 444] width 71 height 11
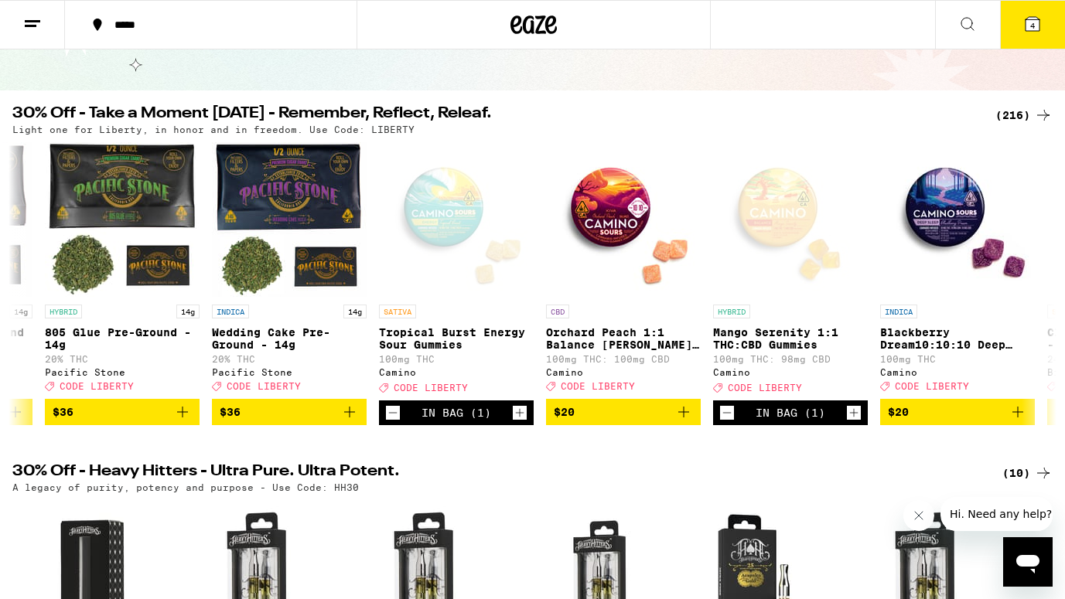
click at [1034, 21] on icon at bounding box center [1033, 24] width 14 height 14
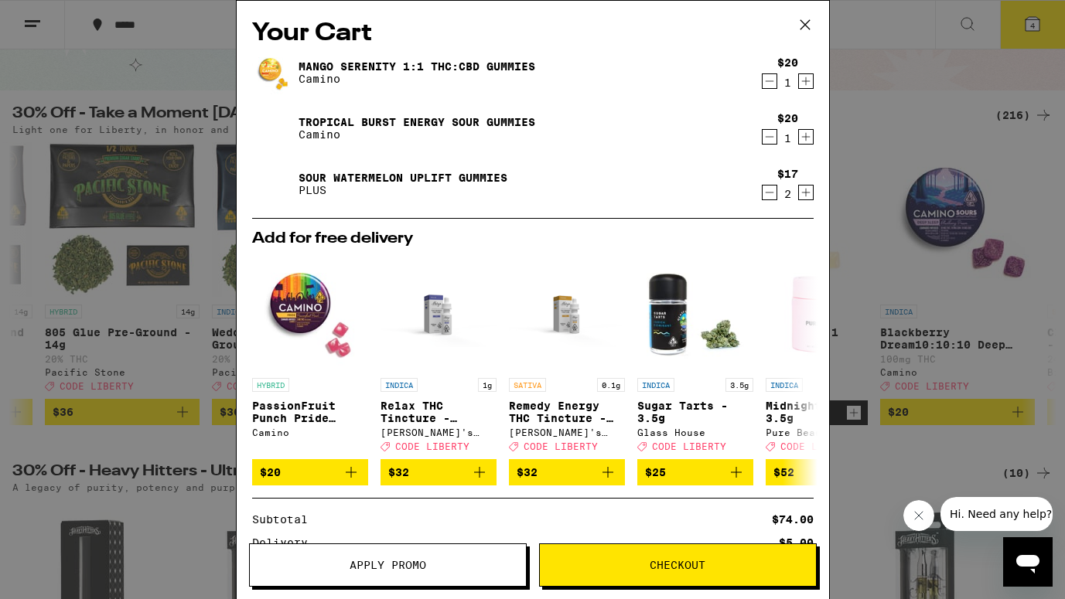
click at [280, 179] on img at bounding box center [273, 183] width 43 height 43
click at [323, 178] on link "Sour Watermelon UPLIFT Gummies" at bounding box center [403, 178] width 209 height 12
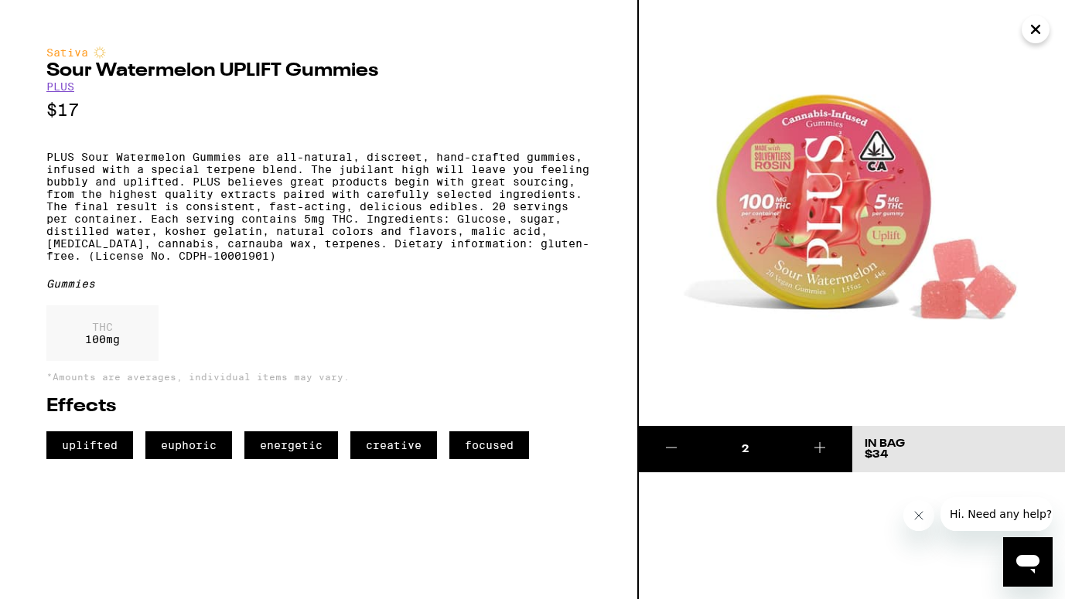
click at [1040, 29] on icon "Close" at bounding box center [1035, 29] width 19 height 23
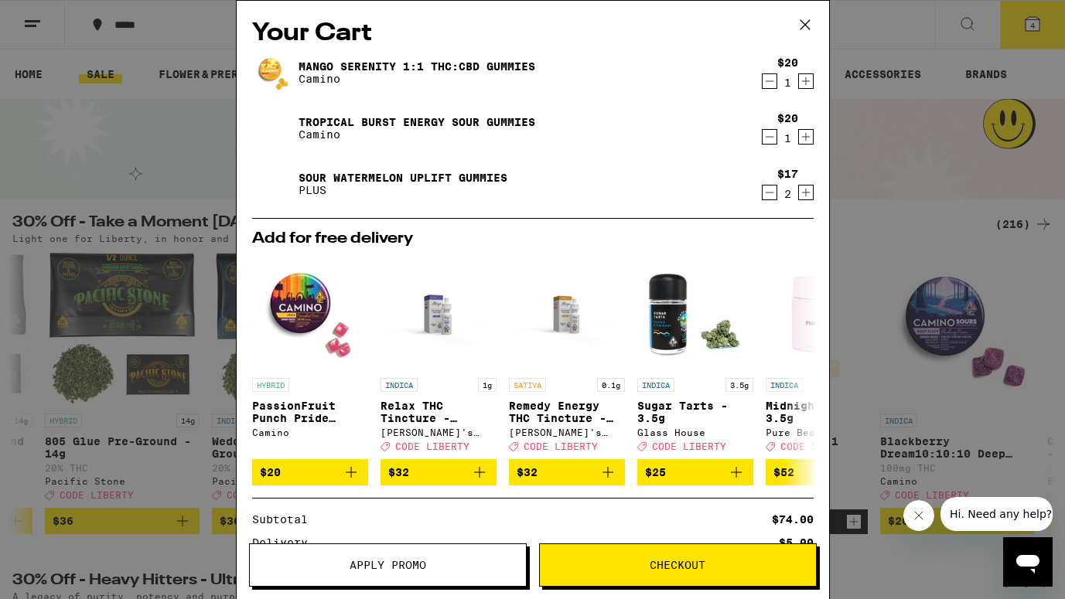
click at [770, 136] on icon "Decrement" at bounding box center [770, 137] width 14 height 19
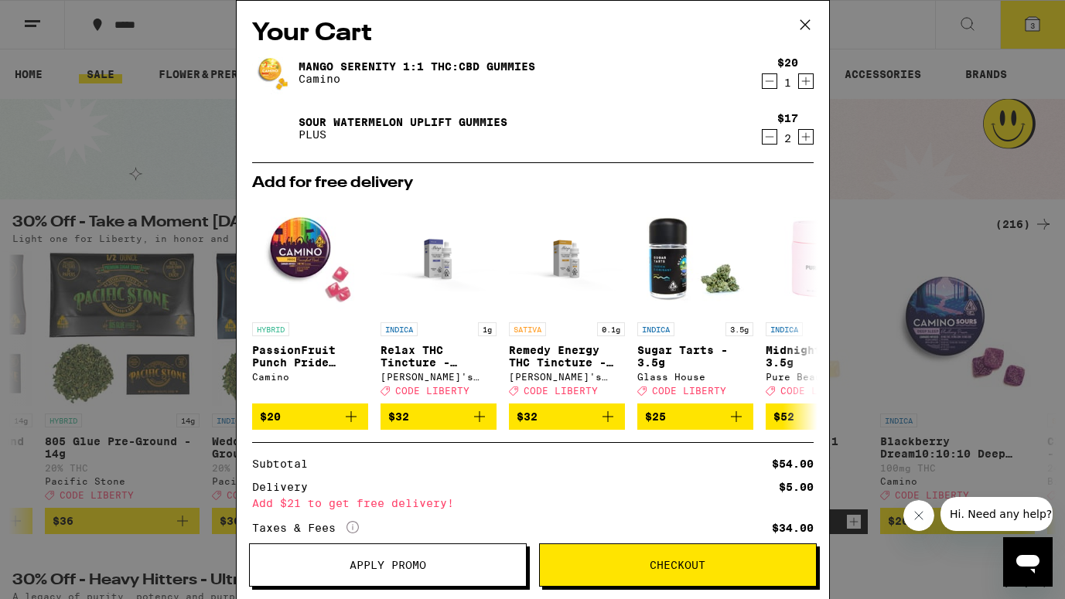
click at [769, 138] on icon "Decrement" at bounding box center [770, 137] width 14 height 19
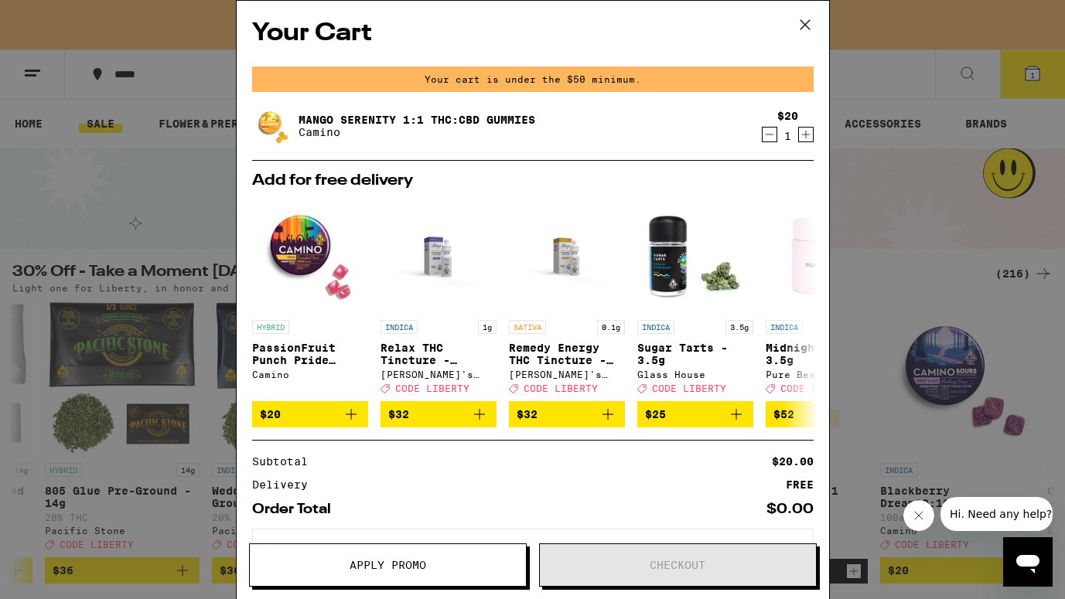
click at [796, 32] on icon at bounding box center [805, 24] width 23 height 23
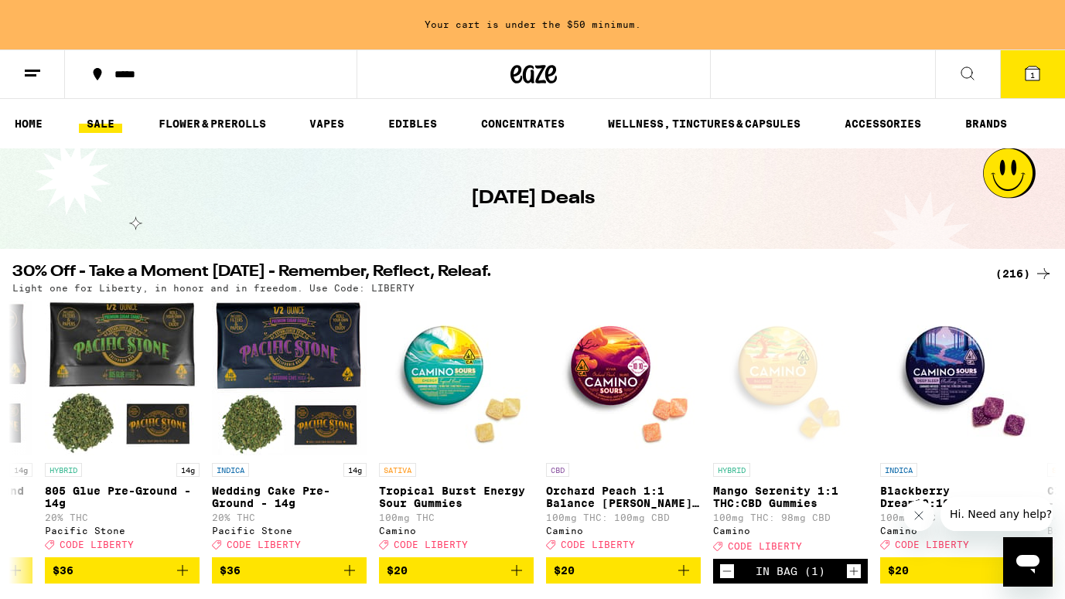
click at [31, 70] on line at bounding box center [32, 70] width 15 height 0
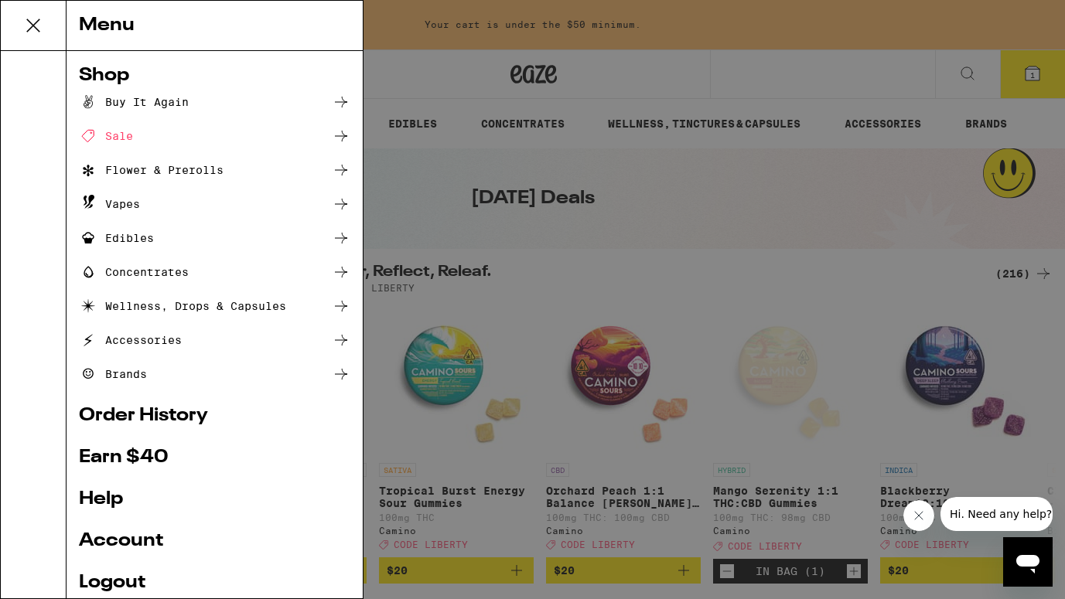
click at [122, 102] on div "Buy It Again" at bounding box center [134, 102] width 110 height 19
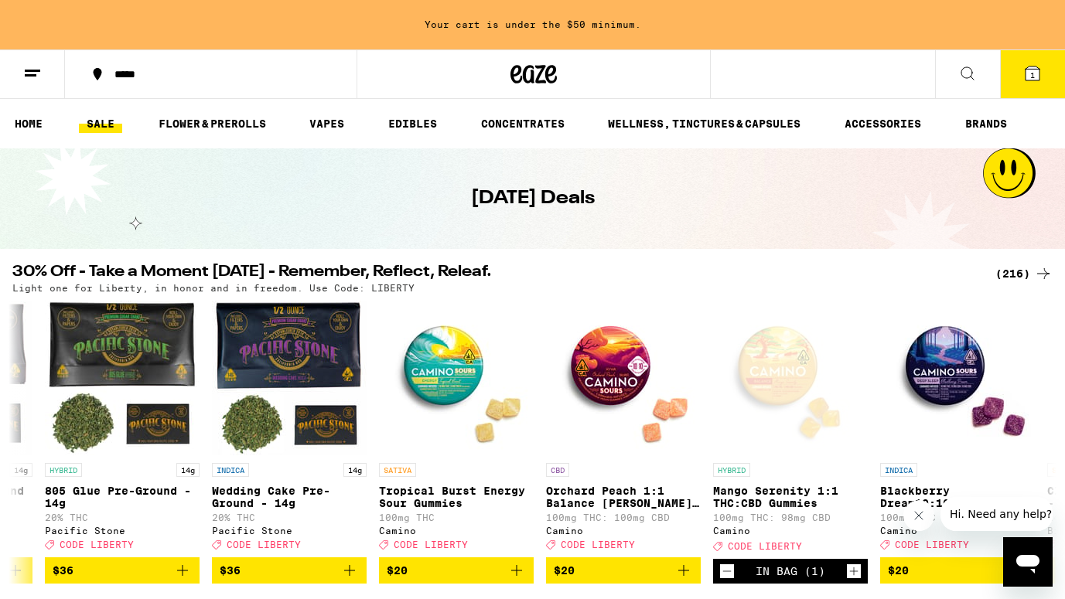
click at [29, 68] on icon at bounding box center [32, 73] width 19 height 19
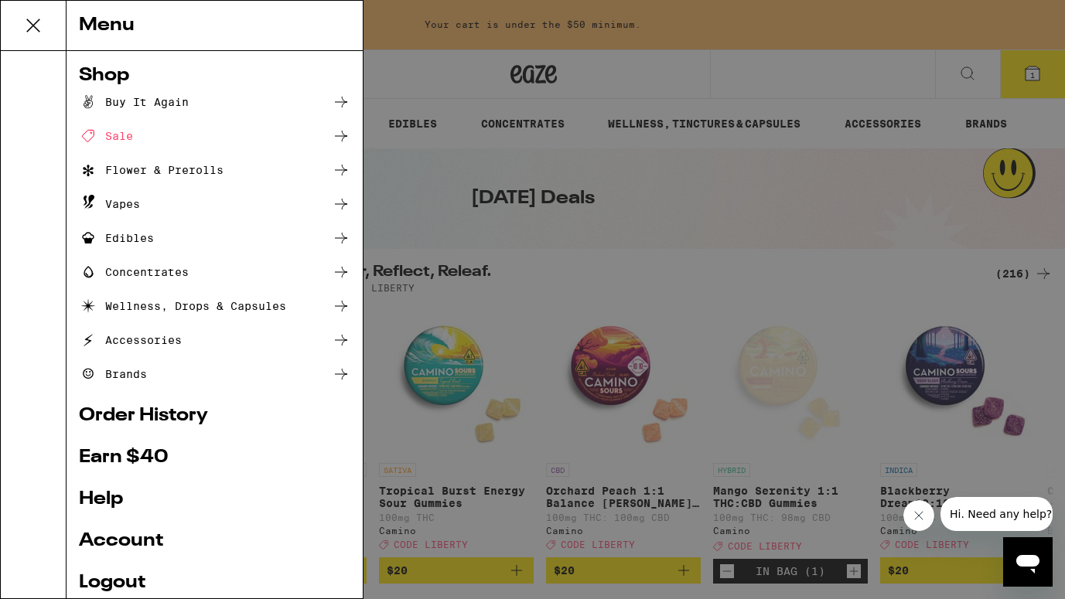
click at [129, 103] on div "Buy It Again" at bounding box center [134, 102] width 110 height 19
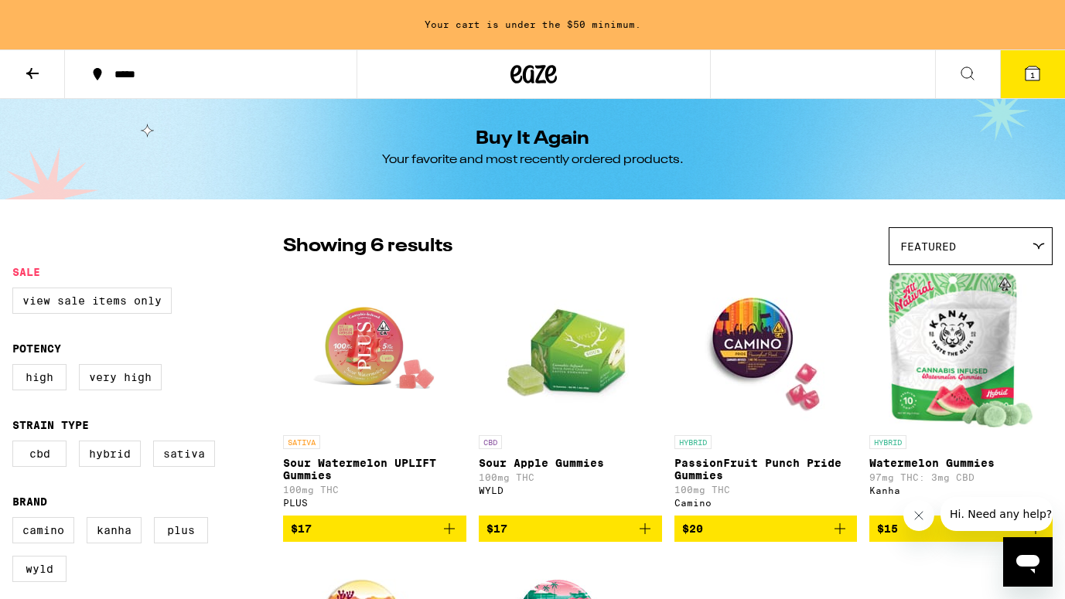
click at [446, 538] on icon "Add to bag" at bounding box center [449, 529] width 19 height 19
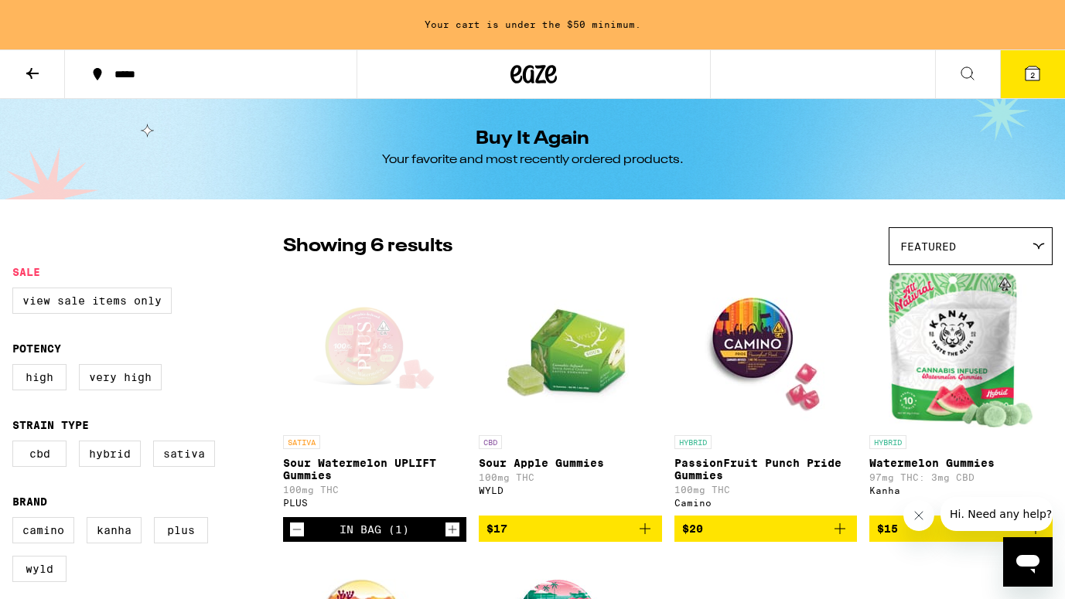
click at [1031, 72] on span "2" at bounding box center [1032, 74] width 5 height 9
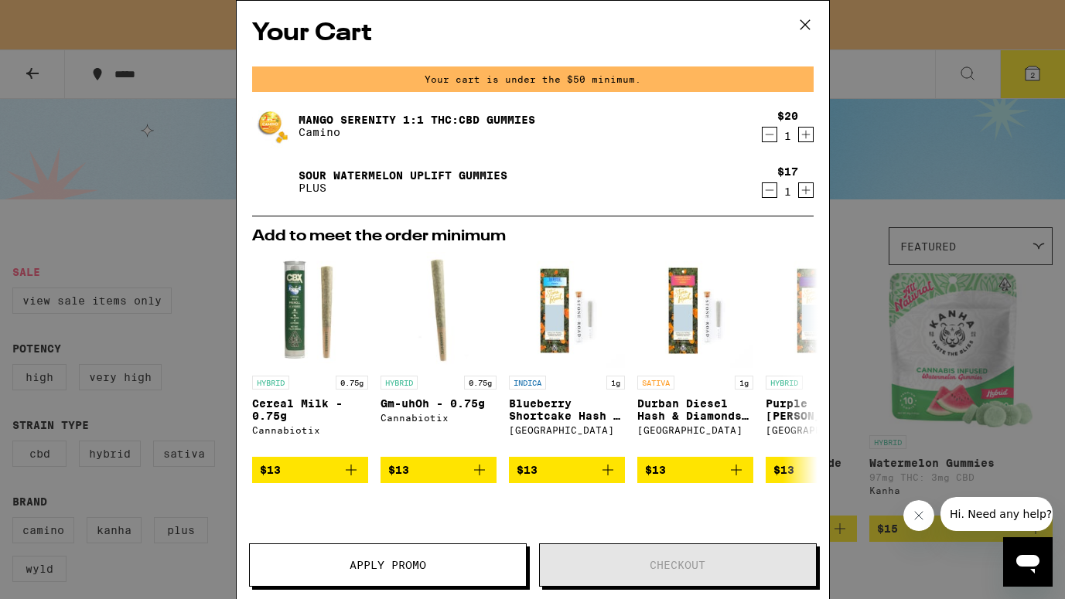
click at [804, 193] on icon "Increment" at bounding box center [805, 190] width 9 height 9
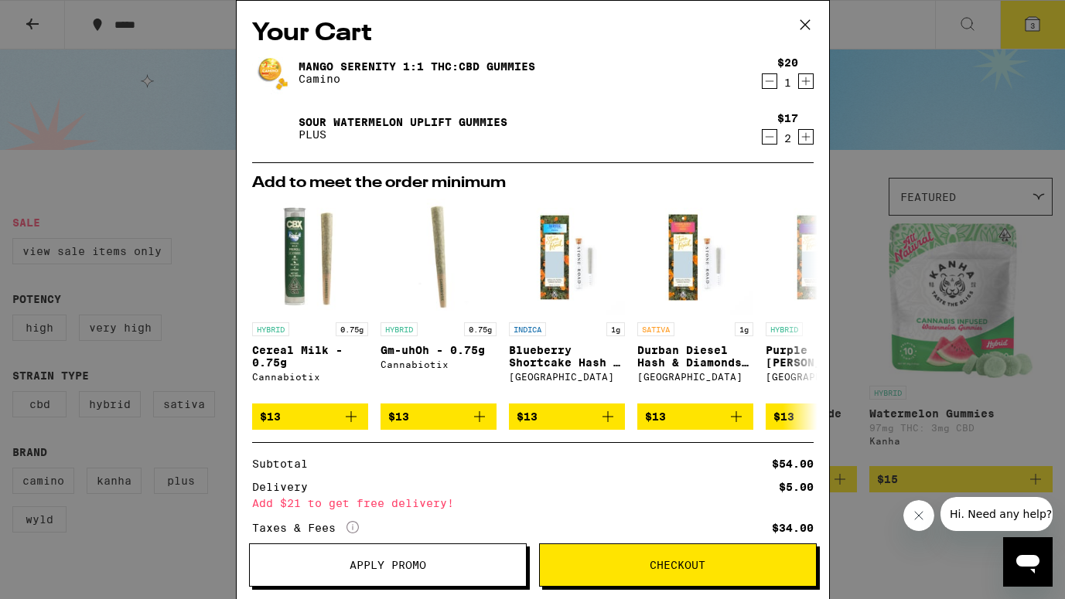
click at [652, 571] on span "Checkout" at bounding box center [678, 565] width 56 height 11
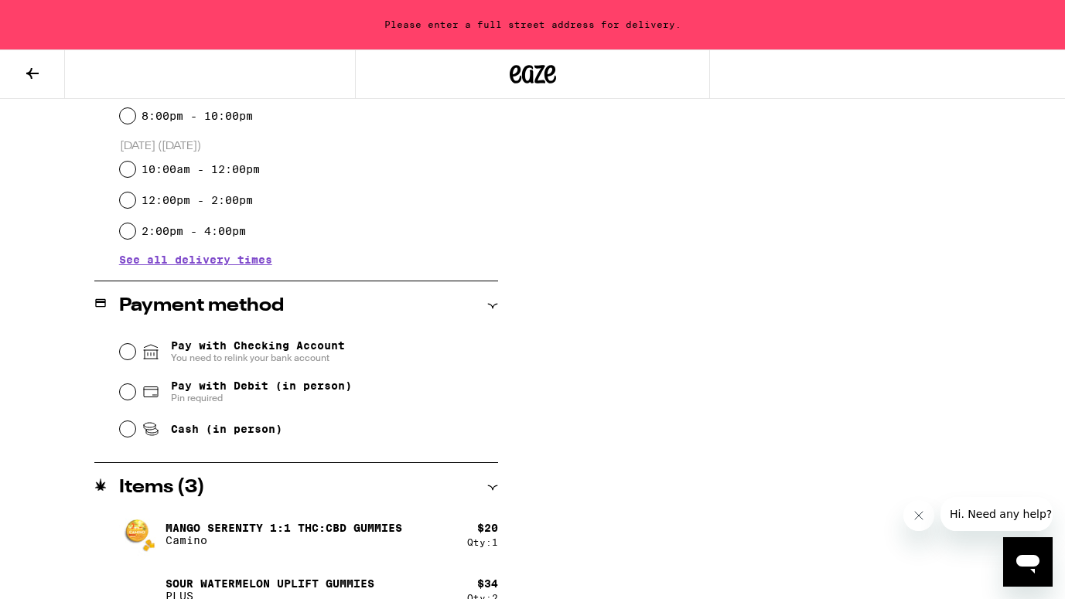
scroll to position [499, 0]
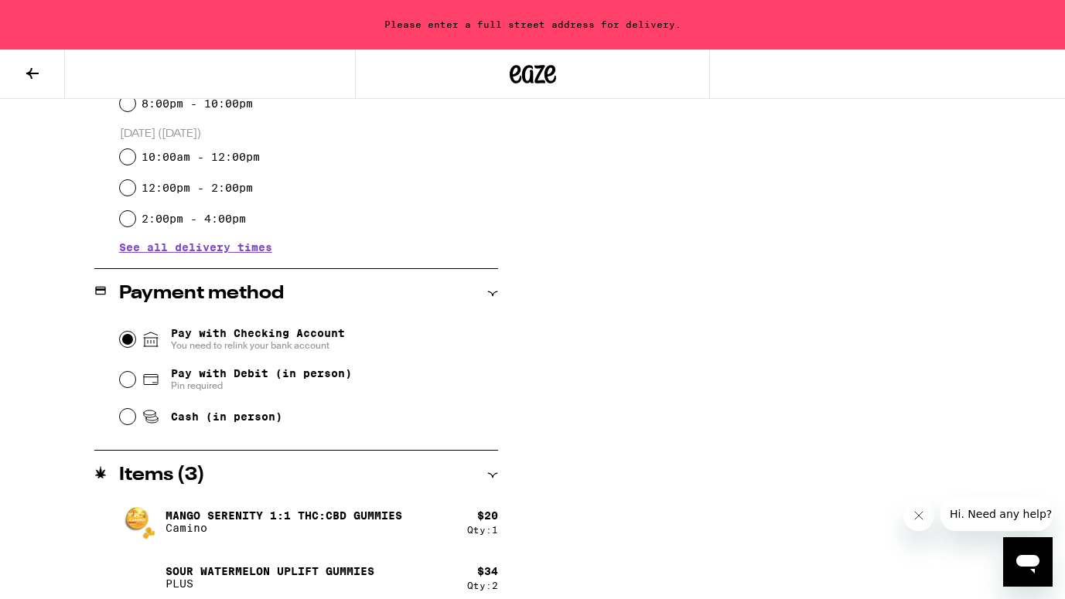
click at [126, 339] on input "Pay with Checking Account You need to relink your bank account" at bounding box center [127, 339] width 15 height 15
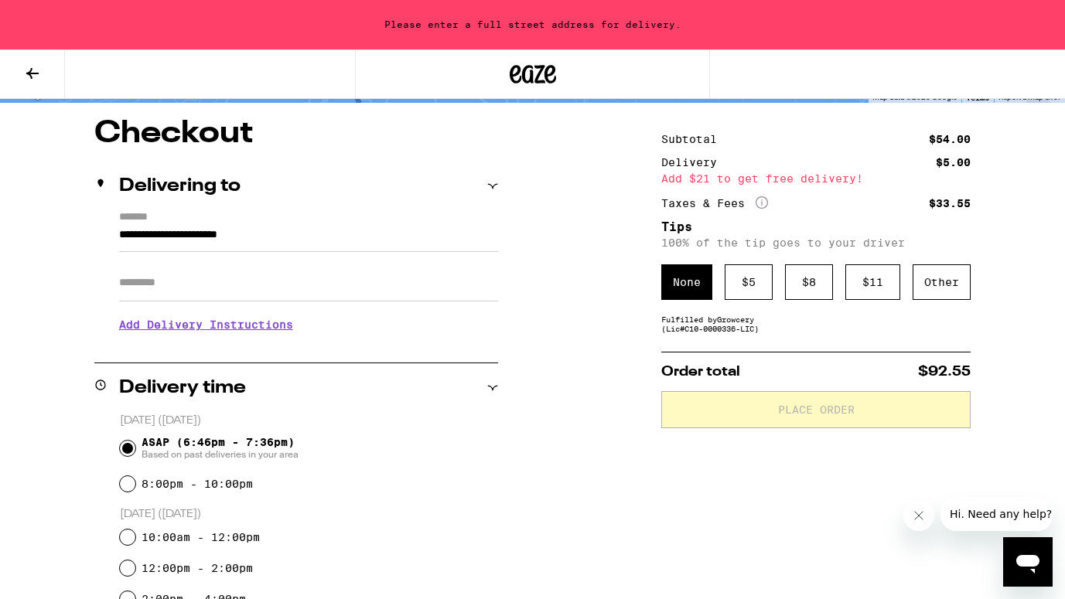
scroll to position [0, 0]
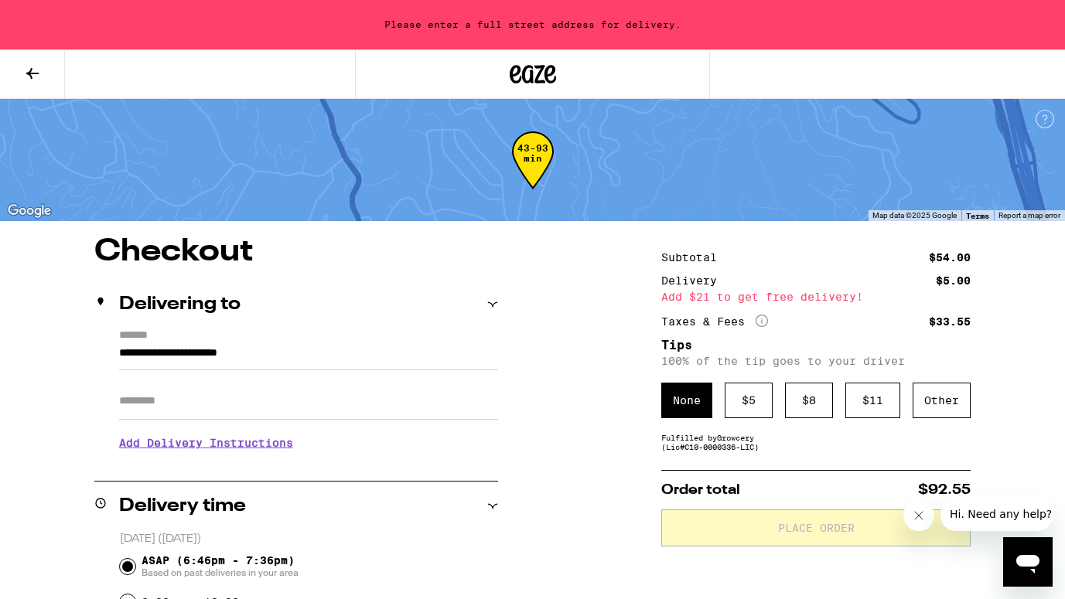
click at [269, 356] on input "**********" at bounding box center [308, 357] width 379 height 26
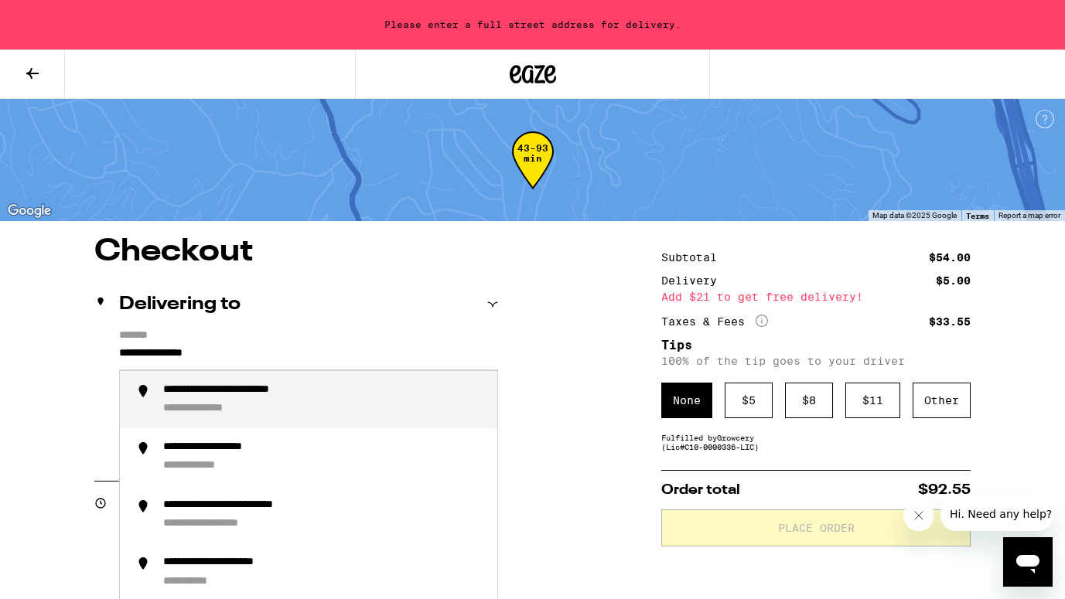
click at [292, 410] on div "**********" at bounding box center [324, 400] width 322 height 33
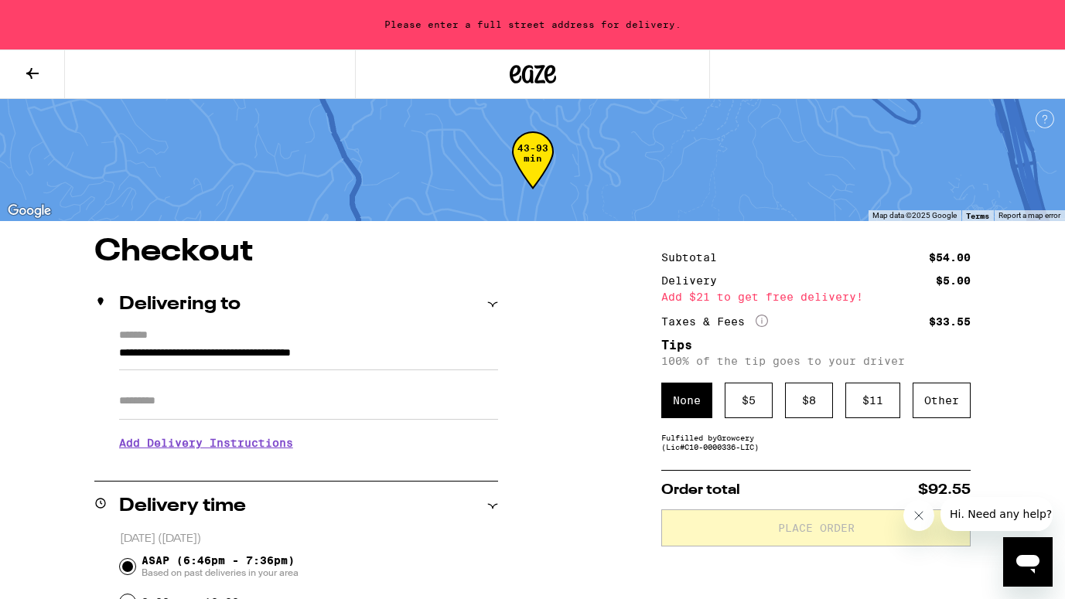
type input "**********"
click at [227, 425] on h3 "Add Delivery Instructions" at bounding box center [308, 443] width 379 height 36
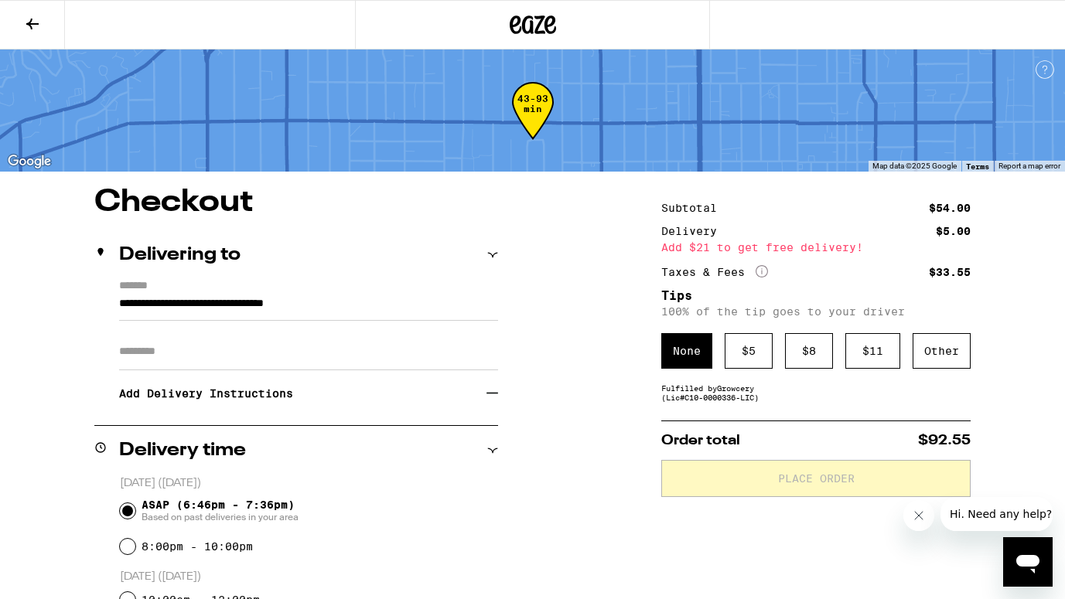
click at [189, 359] on input "Apt/Suite" at bounding box center [308, 351] width 379 height 37
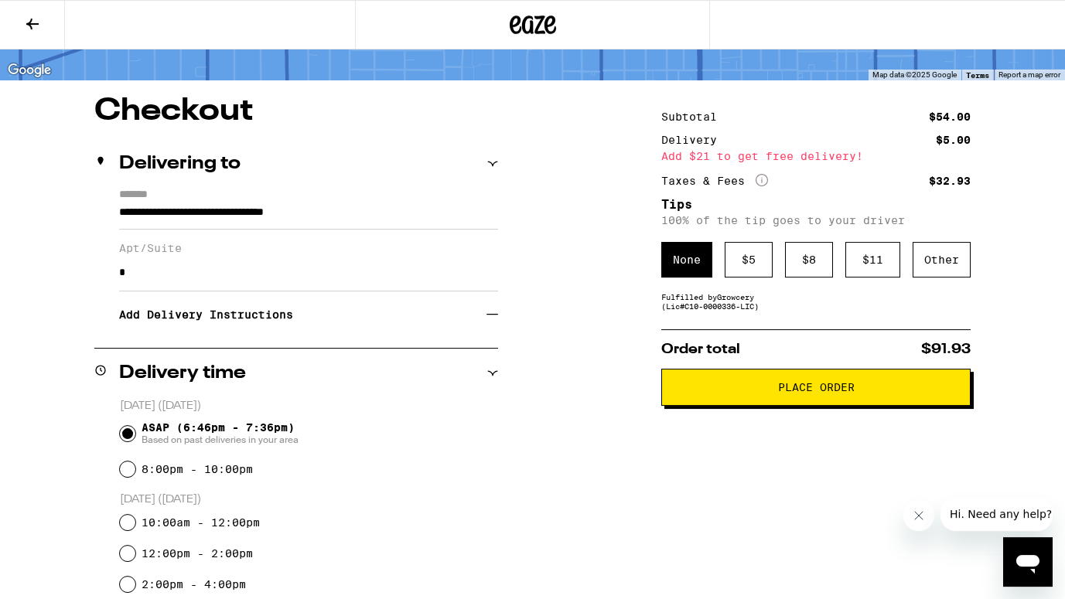
scroll to position [90, 0]
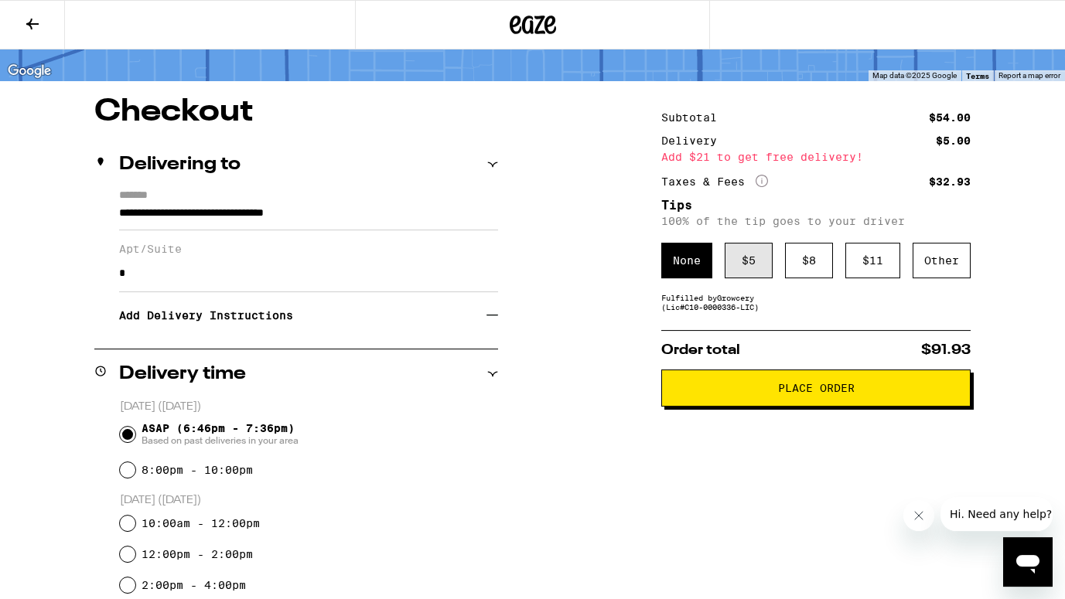
type input "*"
click at [740, 275] on div "$ 5" at bounding box center [749, 261] width 48 height 36
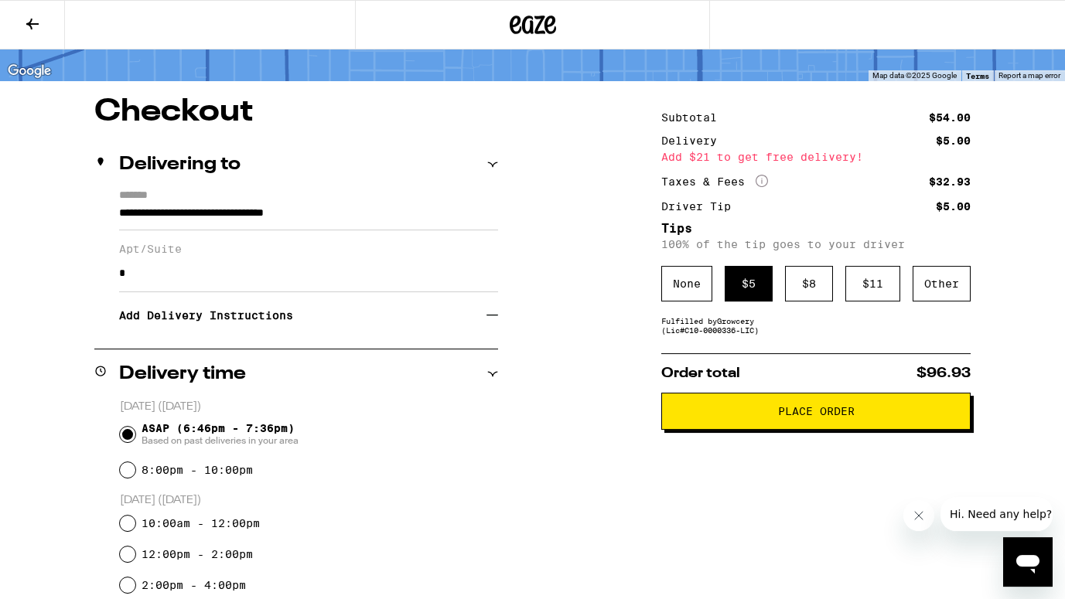
click at [789, 428] on button "Place Order" at bounding box center [815, 411] width 309 height 37
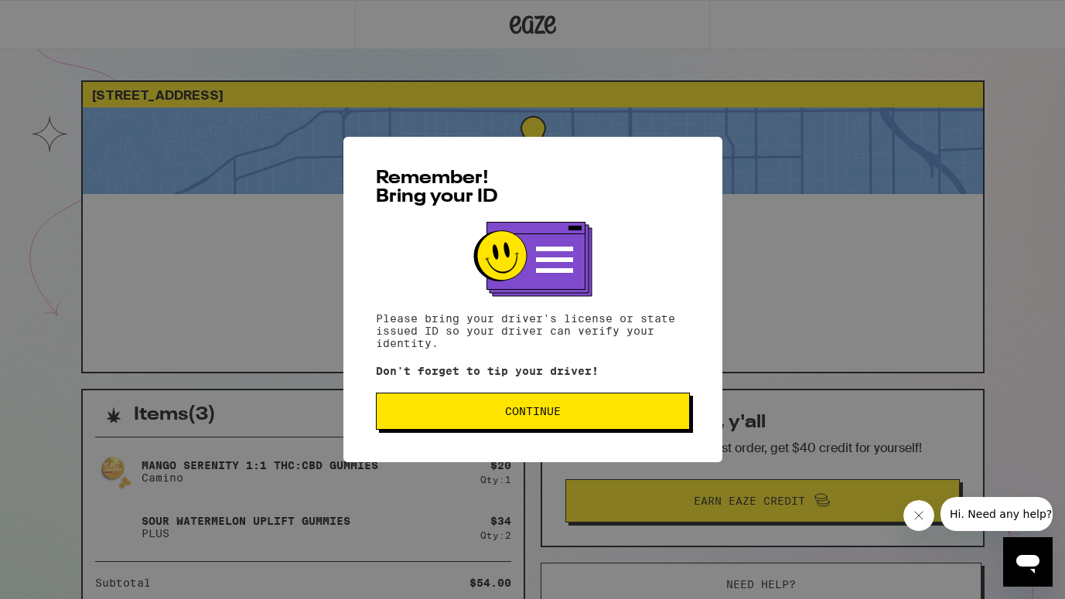
click at [532, 426] on button "Continue" at bounding box center [533, 411] width 314 height 37
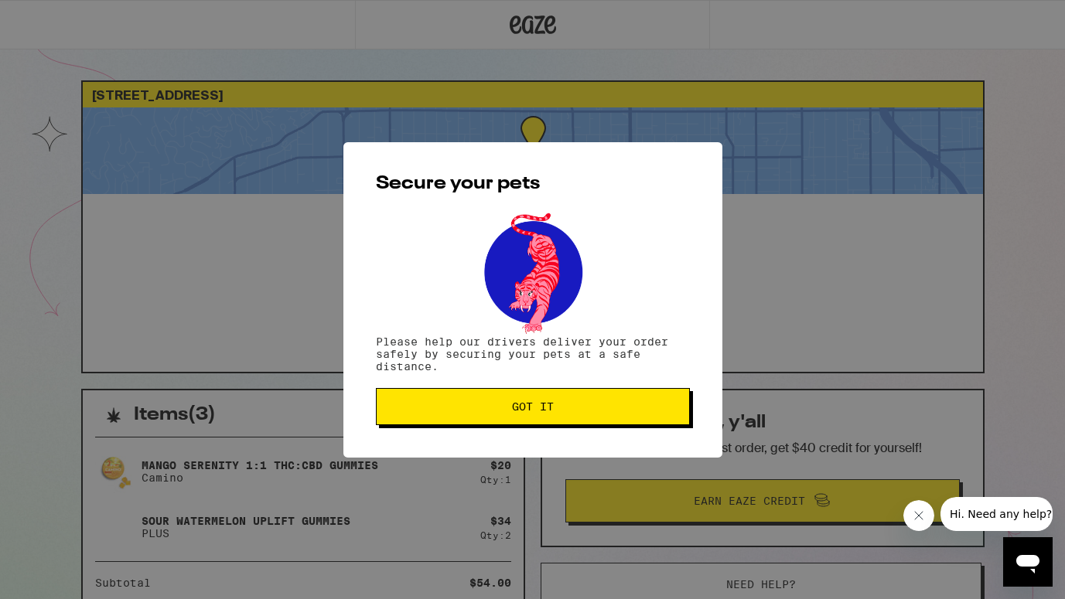
click at [532, 425] on button "Got it" at bounding box center [533, 406] width 314 height 37
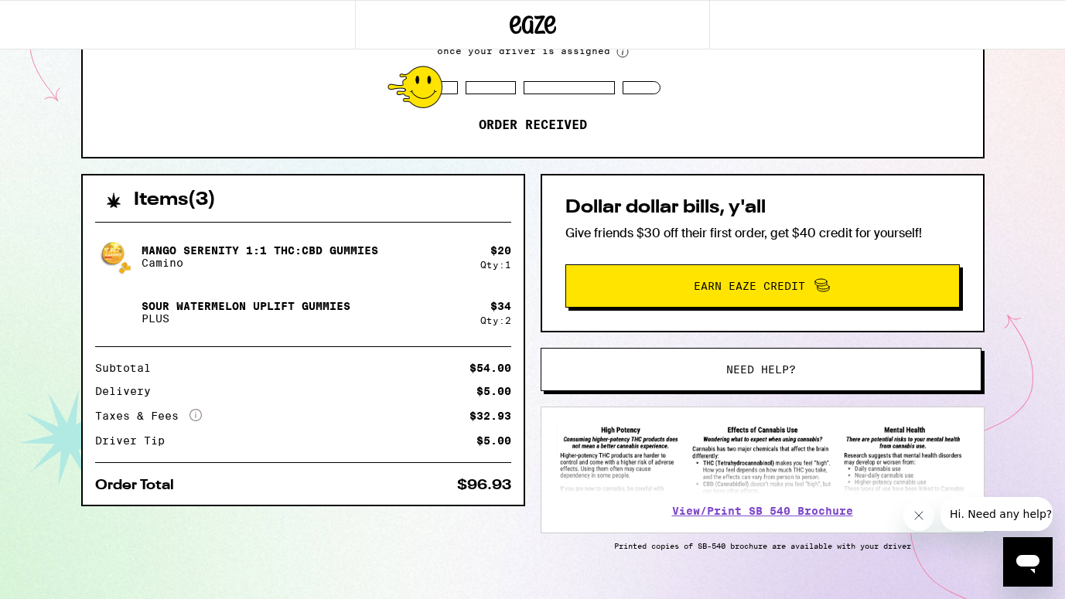
scroll to position [248, 0]
